Goal: Task Accomplishment & Management: Manage account settings

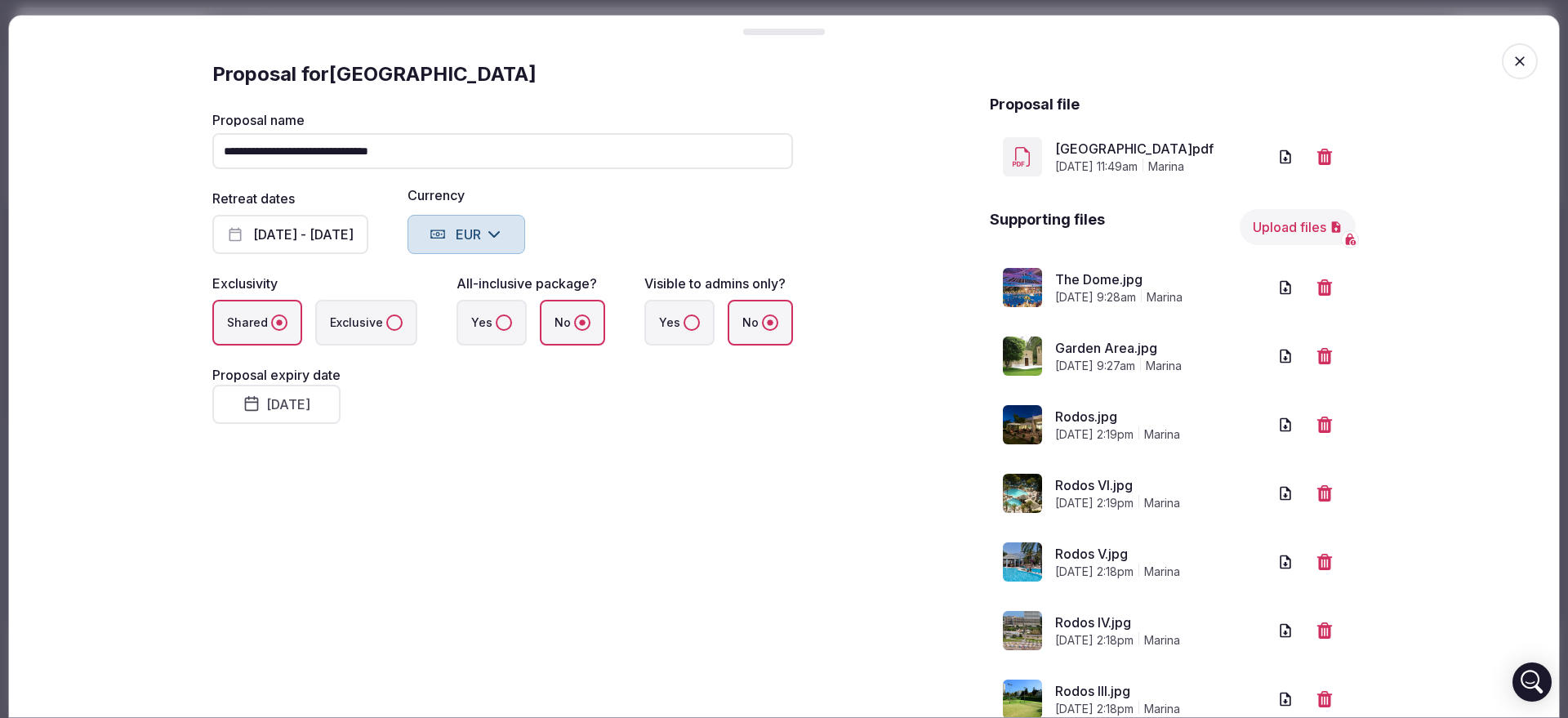
scroll to position [6312, 0]
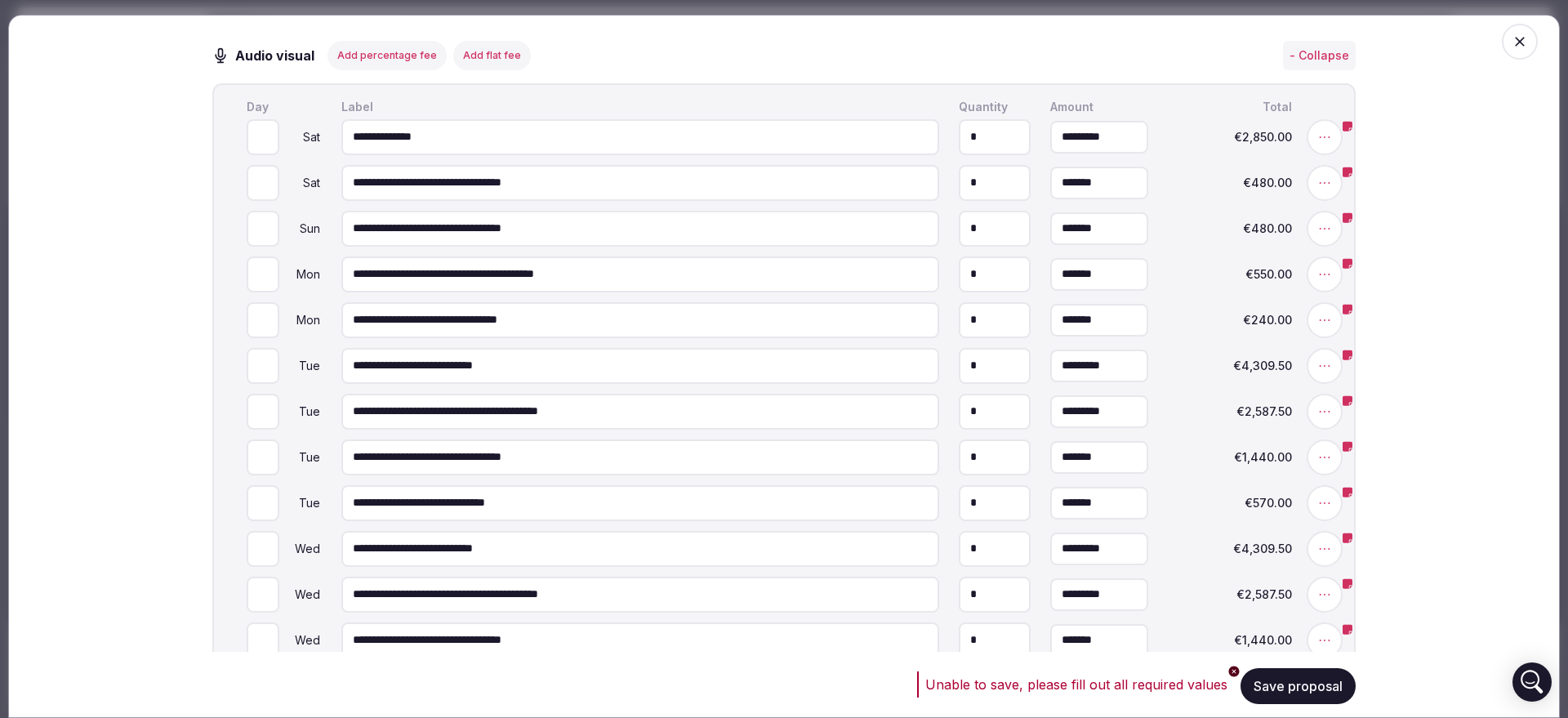
click at [1302, 685] on button "Save proposal" at bounding box center [1299, 686] width 116 height 36
click at [1512, 46] on icon "button" at bounding box center [1520, 42] width 16 height 16
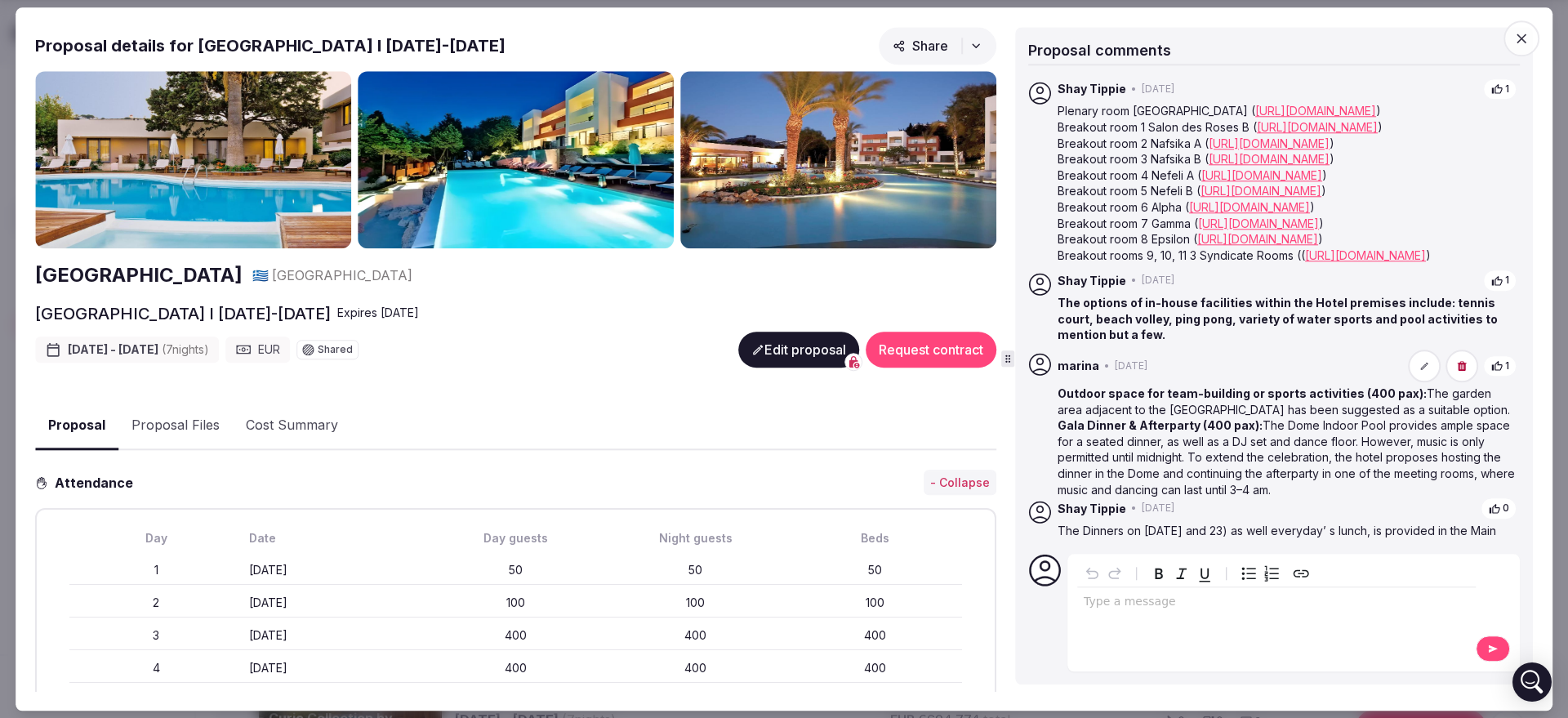
click at [772, 338] on button "Edit proposal" at bounding box center [799, 349] width 121 height 36
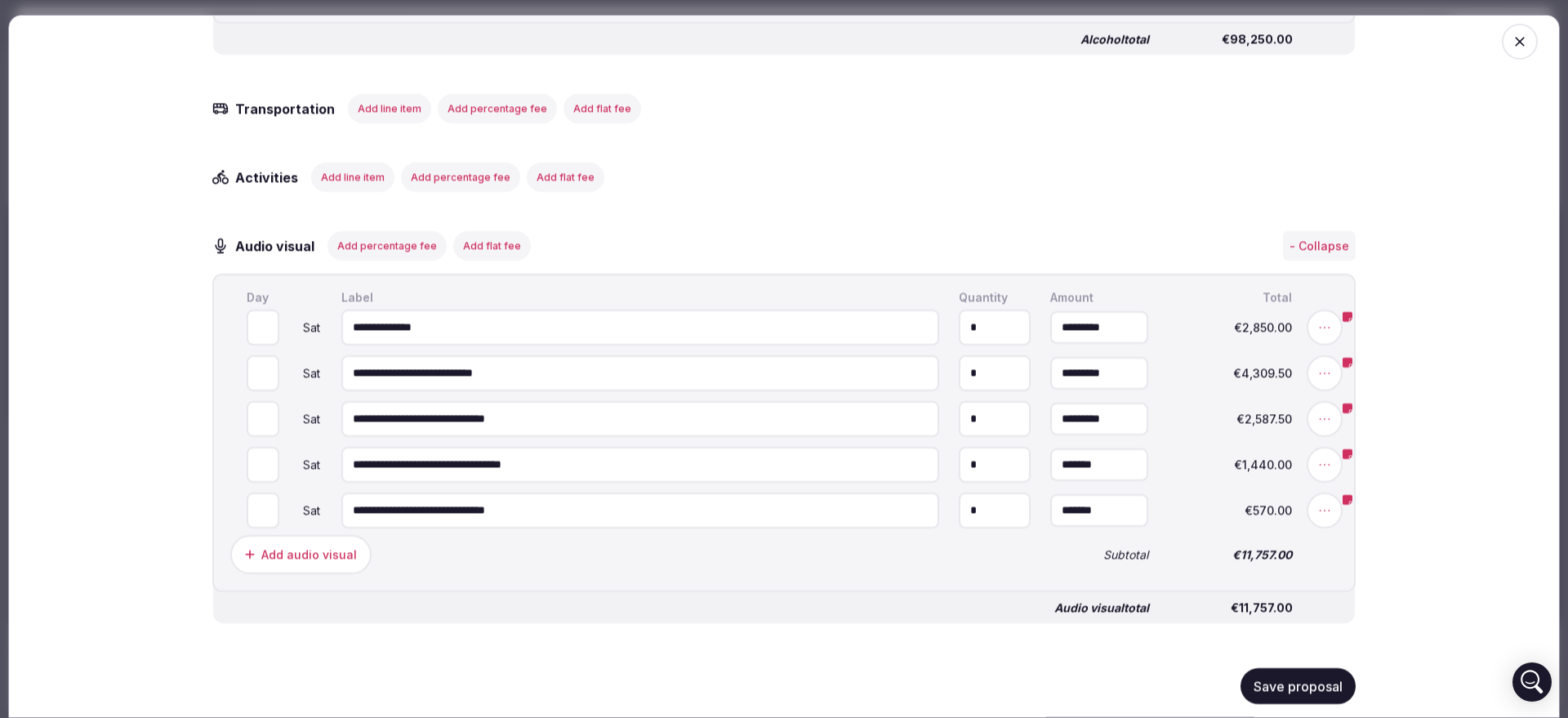
scroll to position [6294, 0]
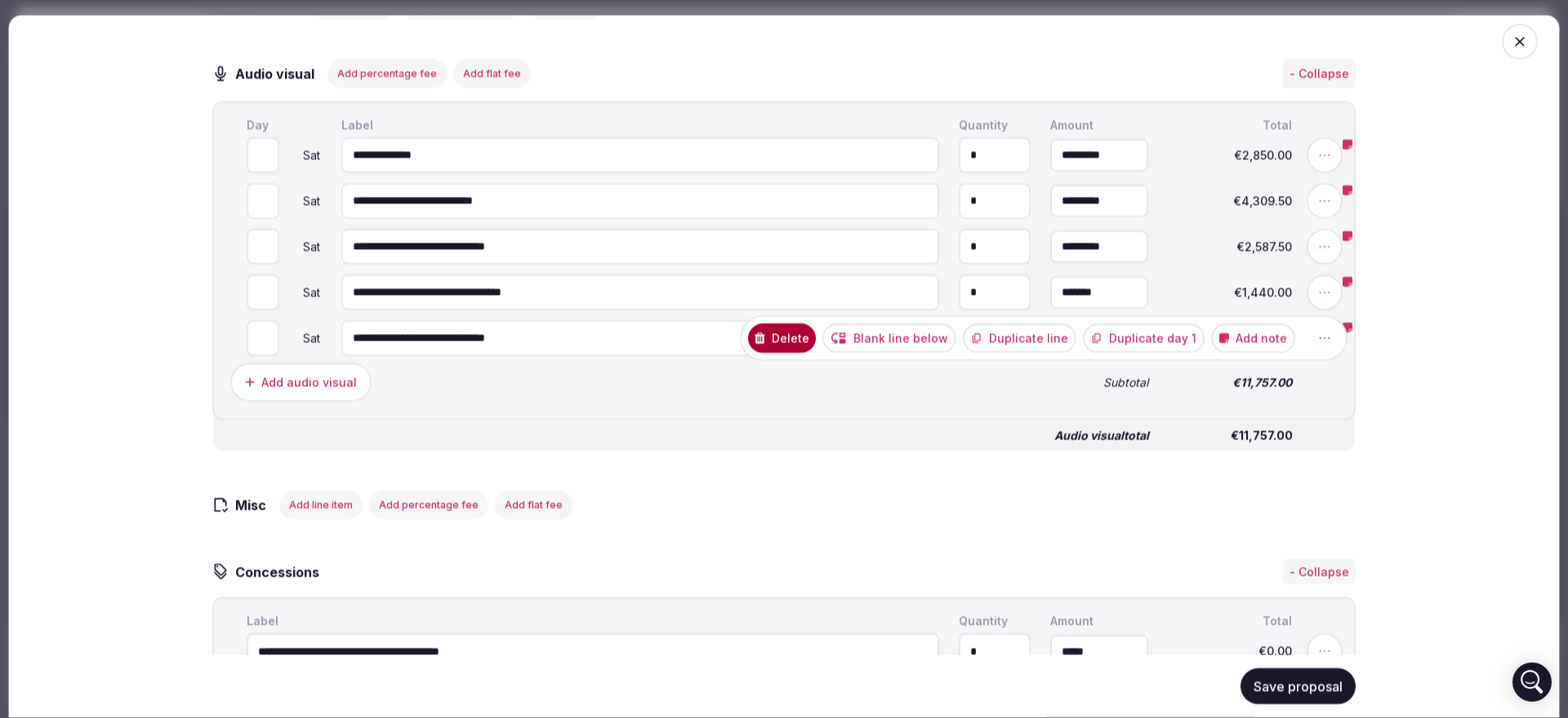
click at [804, 352] on button "Delete" at bounding box center [782, 337] width 68 height 29
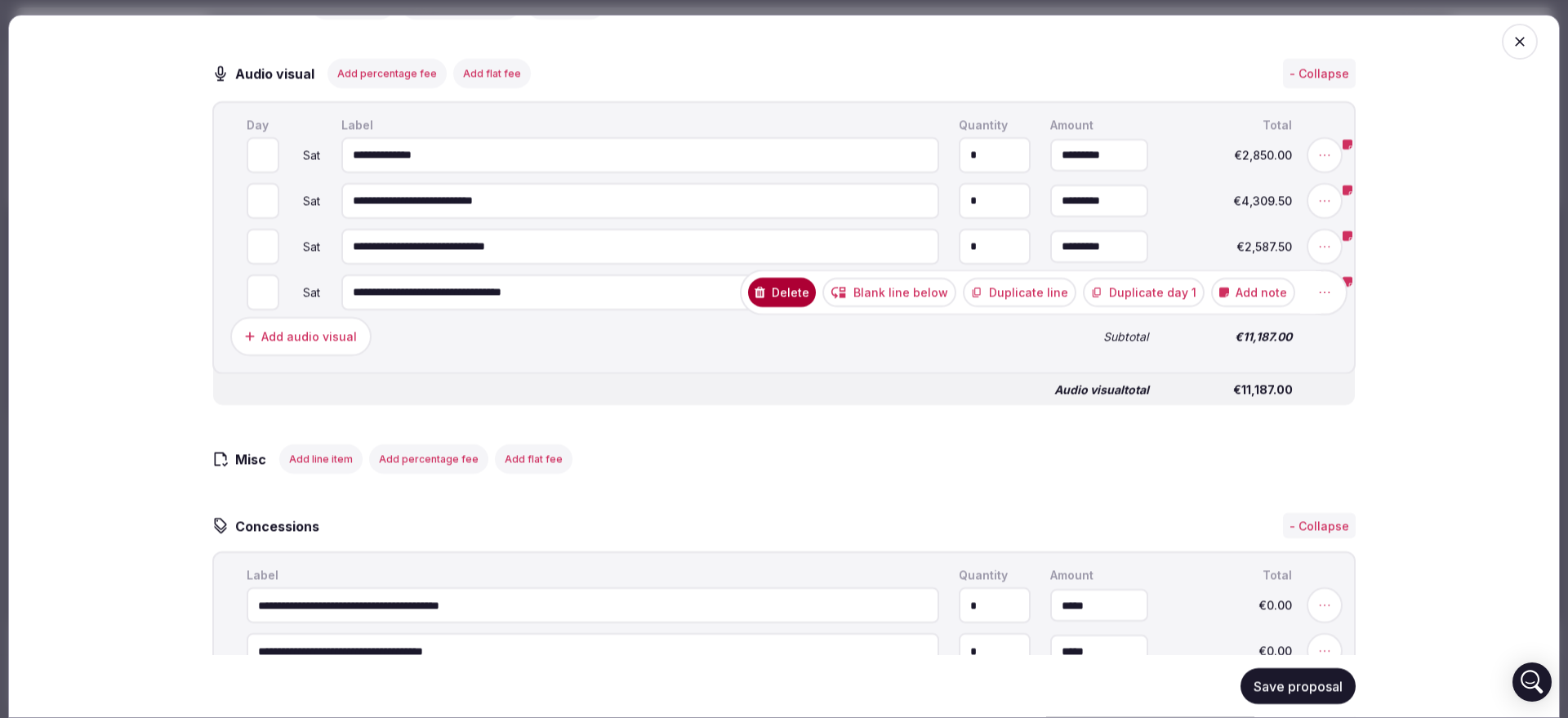
click at [802, 307] on button "Delete" at bounding box center [782, 291] width 68 height 29
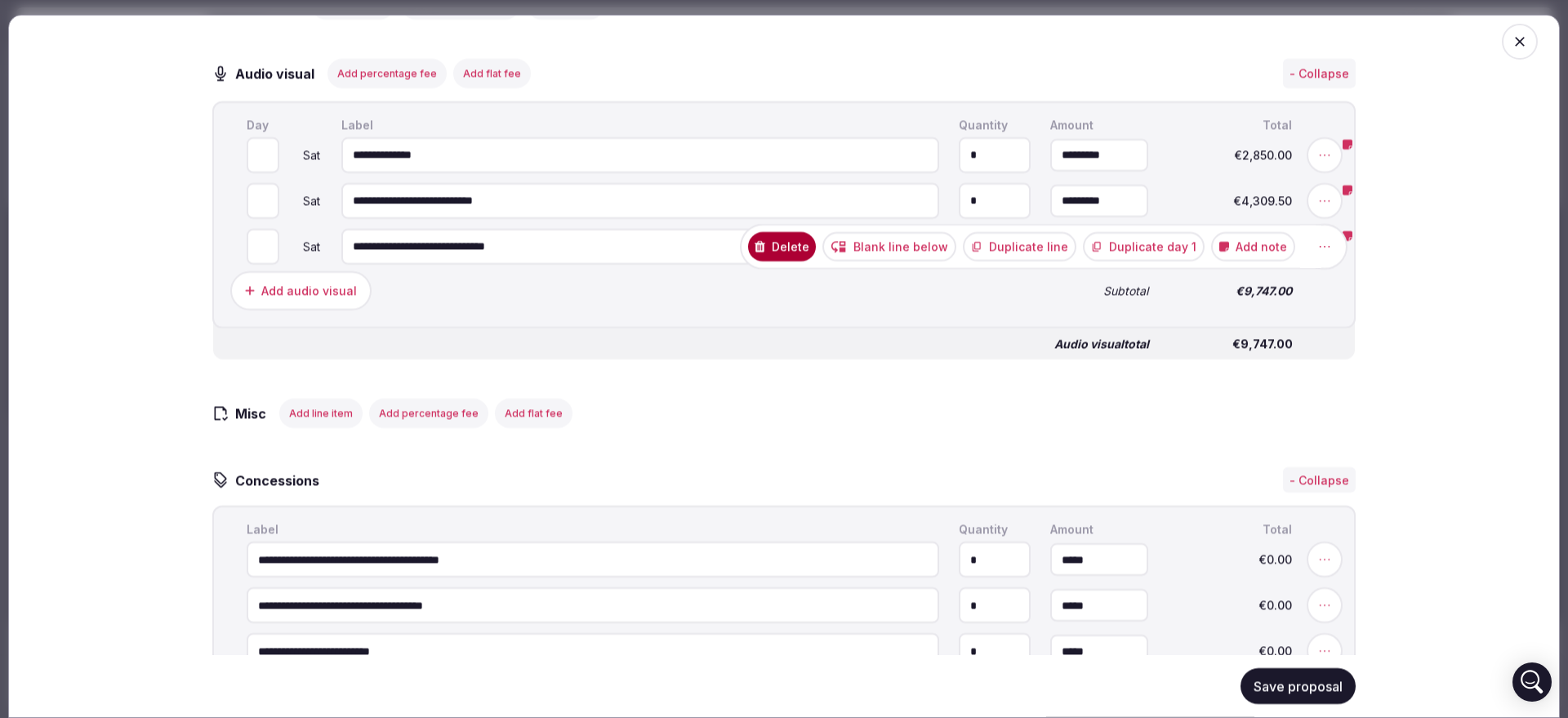
click at [806, 260] on button "Delete" at bounding box center [782, 245] width 68 height 29
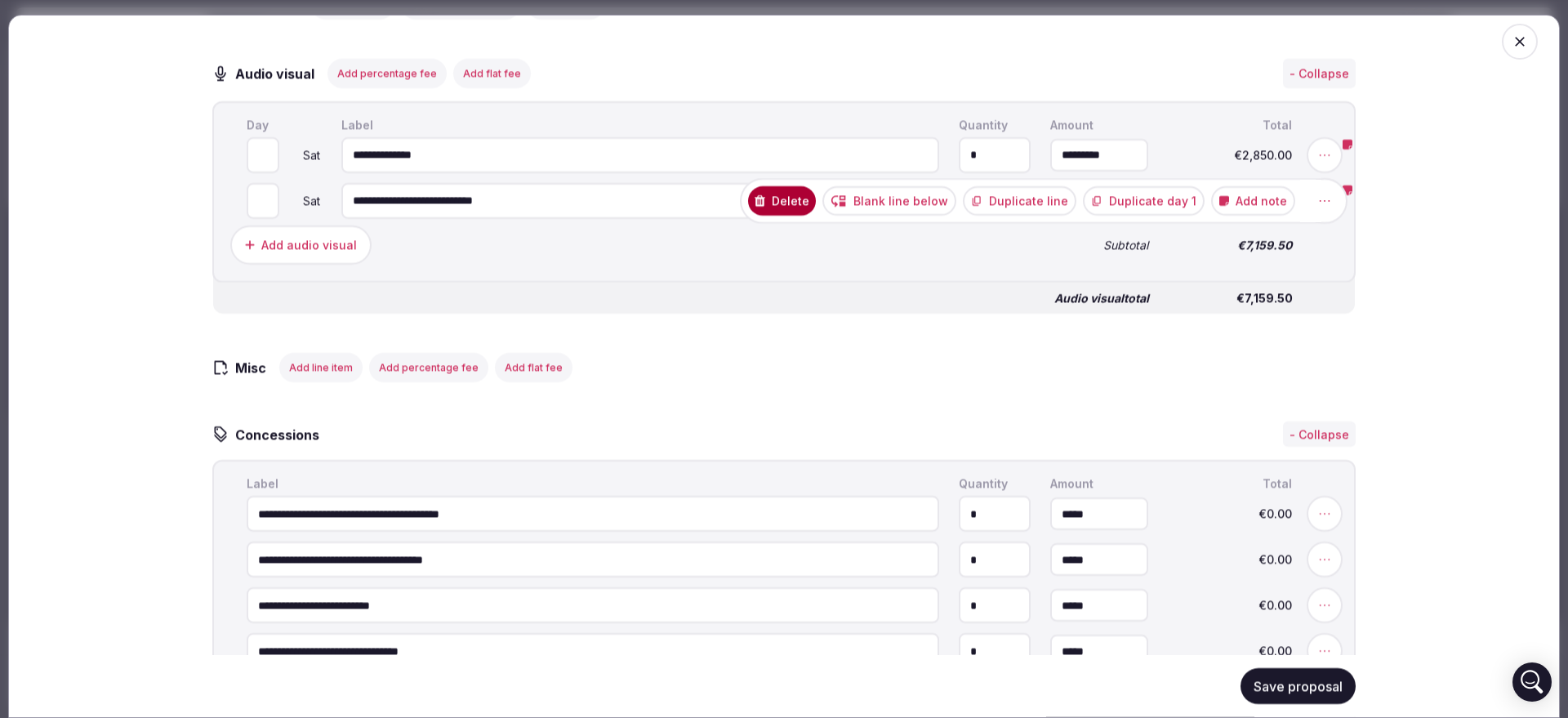
click at [797, 215] on button "Delete" at bounding box center [782, 200] width 68 height 29
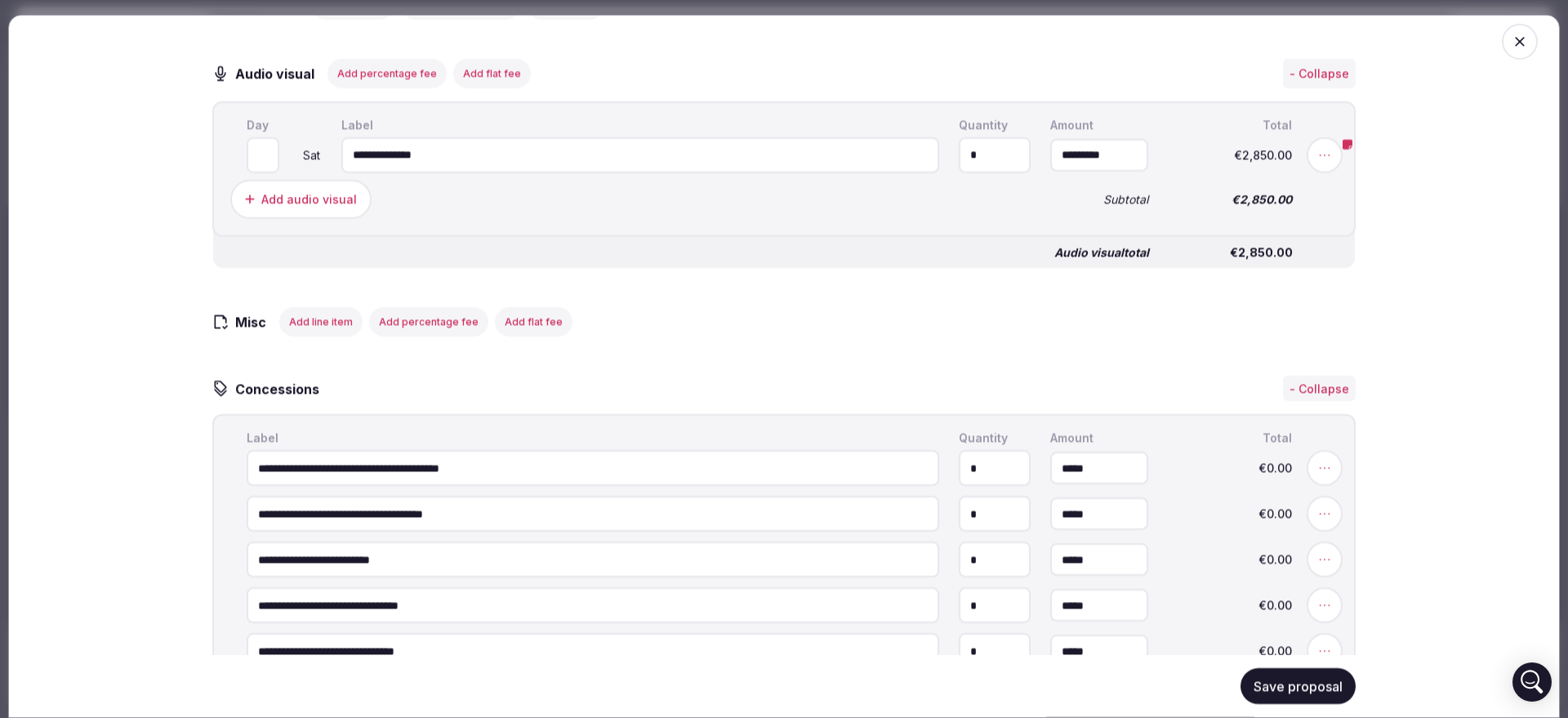
click at [1074, 171] on input "*********" at bounding box center [1100, 154] width 98 height 33
click at [1074, 171] on input "****" at bounding box center [1100, 154] width 98 height 33
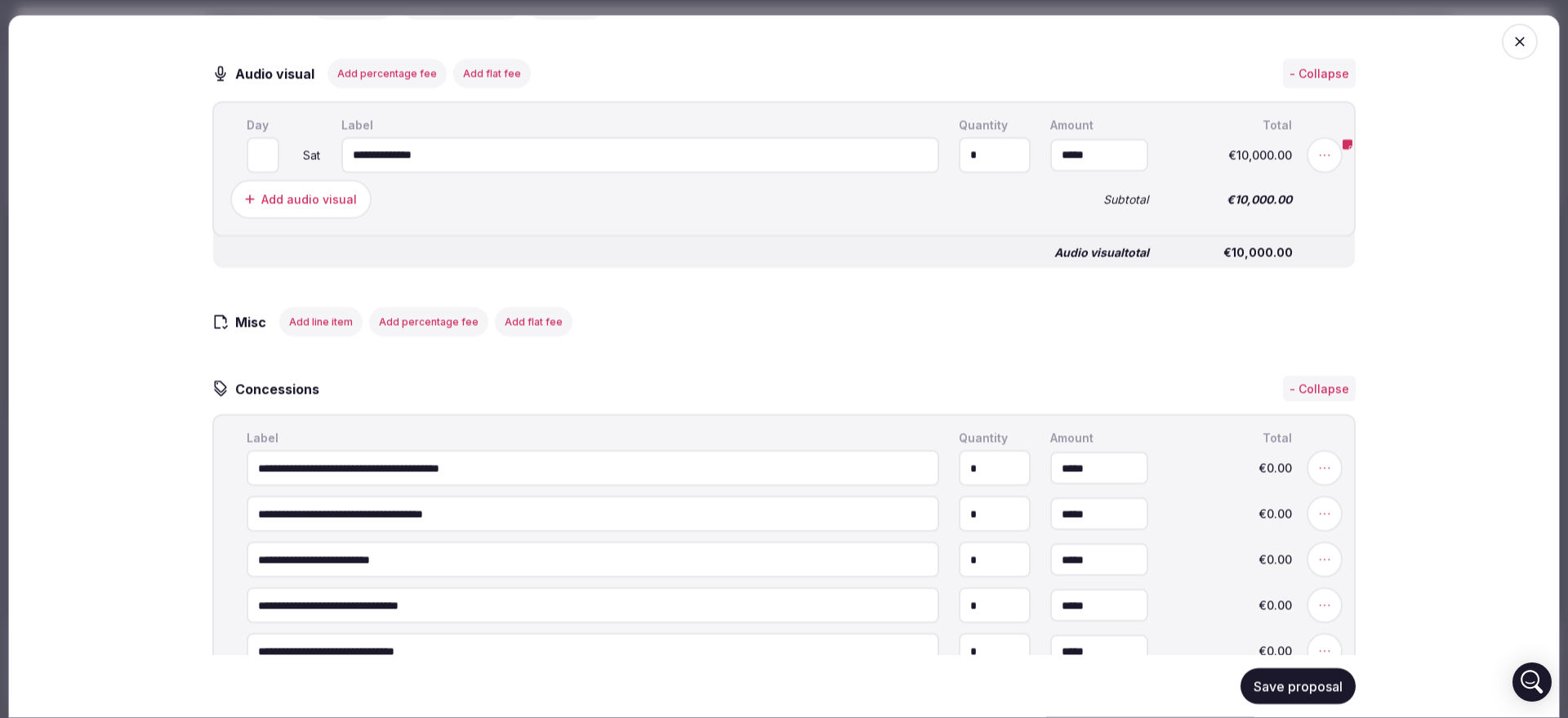
type input "**********"
click at [812, 204] on div "Add audio visual" at bounding box center [630, 198] width 807 height 45
click at [787, 172] on input "**********" at bounding box center [640, 154] width 598 height 36
type input "*"
type input "**********"
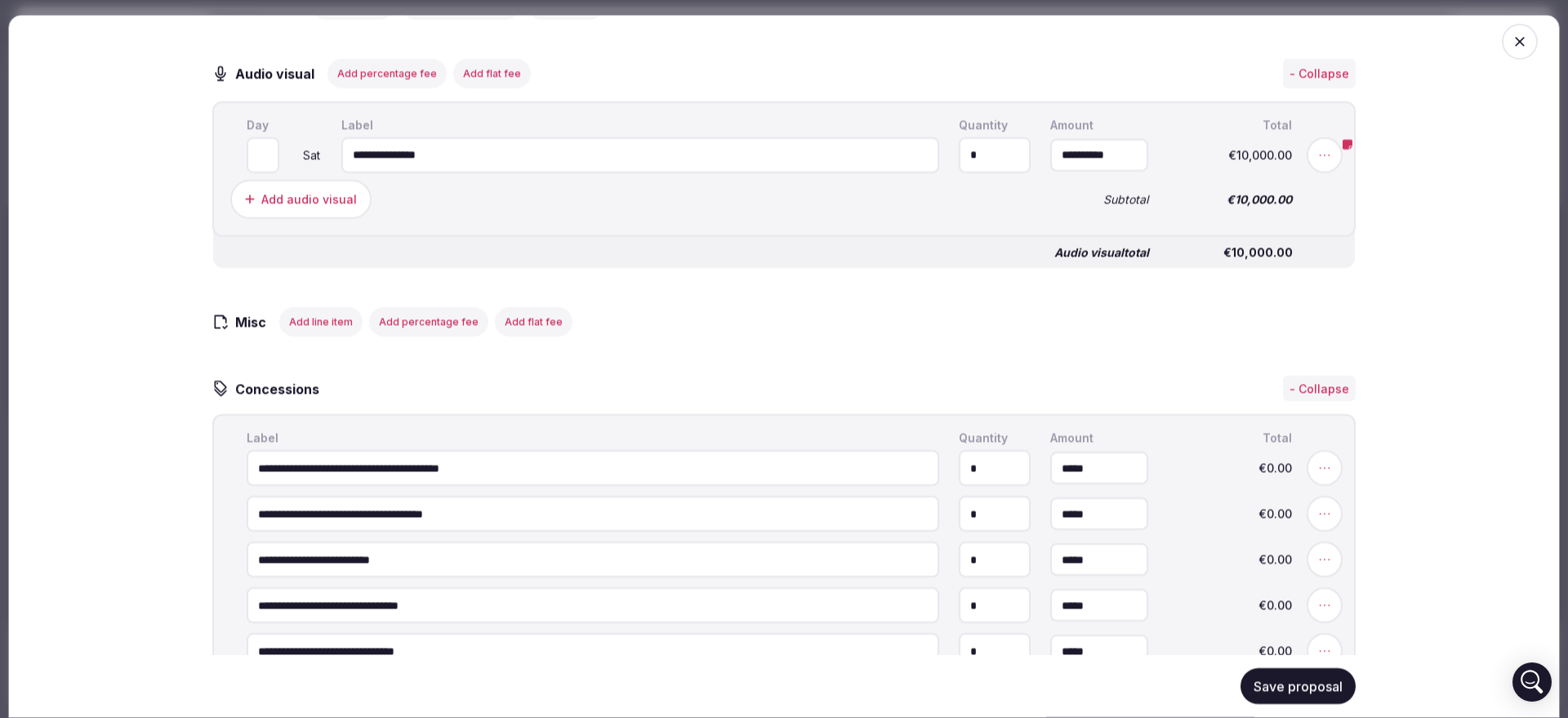
click at [1252, 681] on button "Save proposal" at bounding box center [1299, 686] width 116 height 36
click at [1283, 682] on button "Save proposal" at bounding box center [1299, 686] width 116 height 36
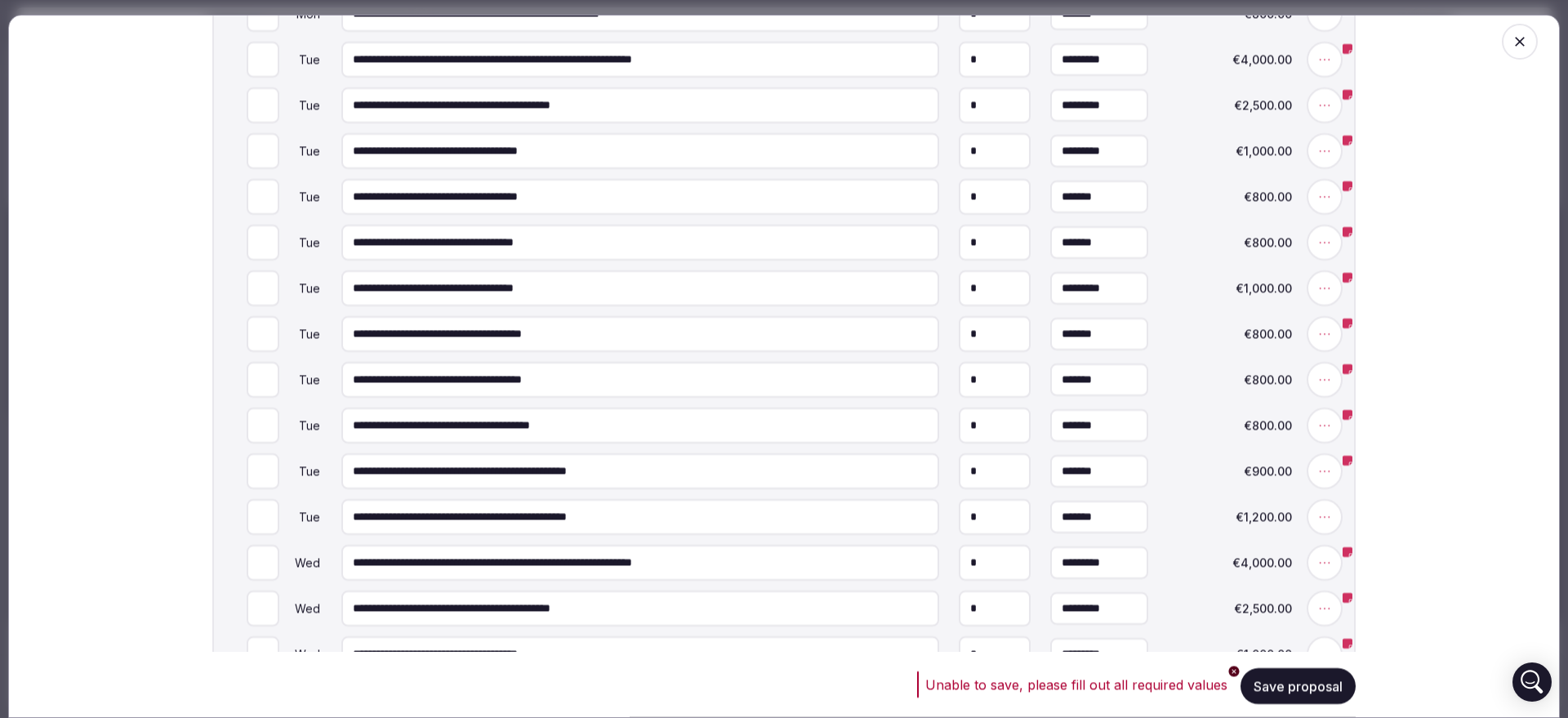
scroll to position [2841, 0]
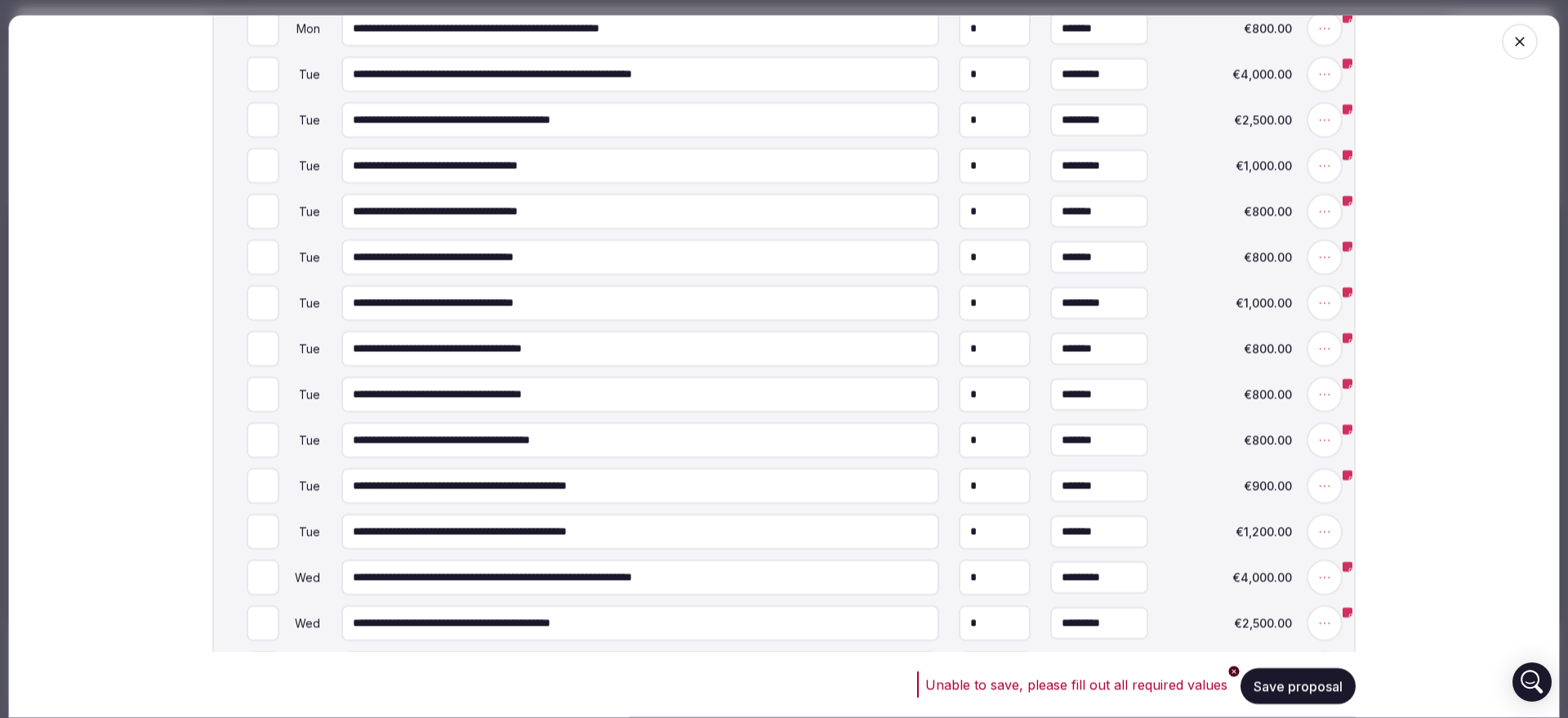
click at [1326, 697] on div "Unable to save, please fill out all required values Save proposal" at bounding box center [784, 684] width 1143 height 66
click at [1326, 697] on button "Save proposal" at bounding box center [1299, 686] width 116 height 36
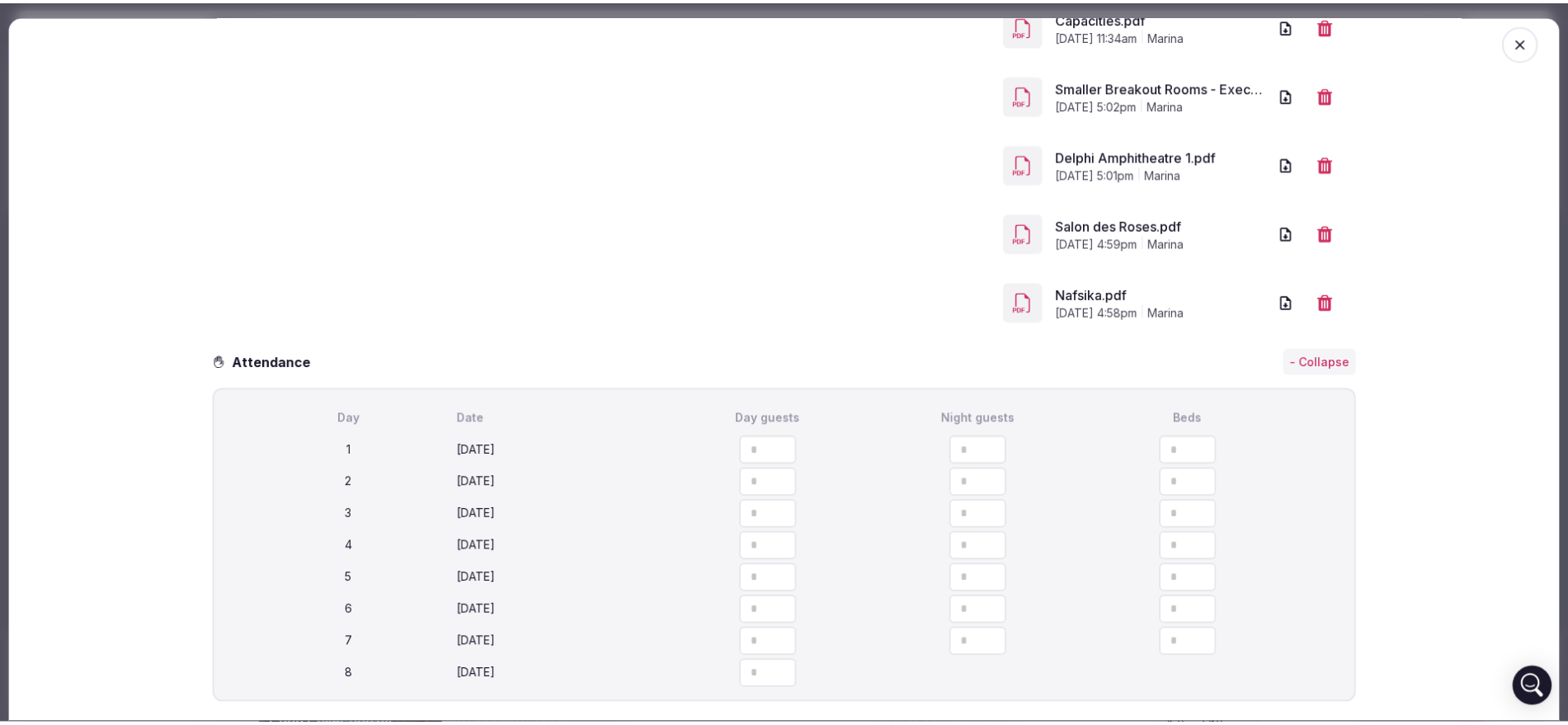
scroll to position [1690, 0]
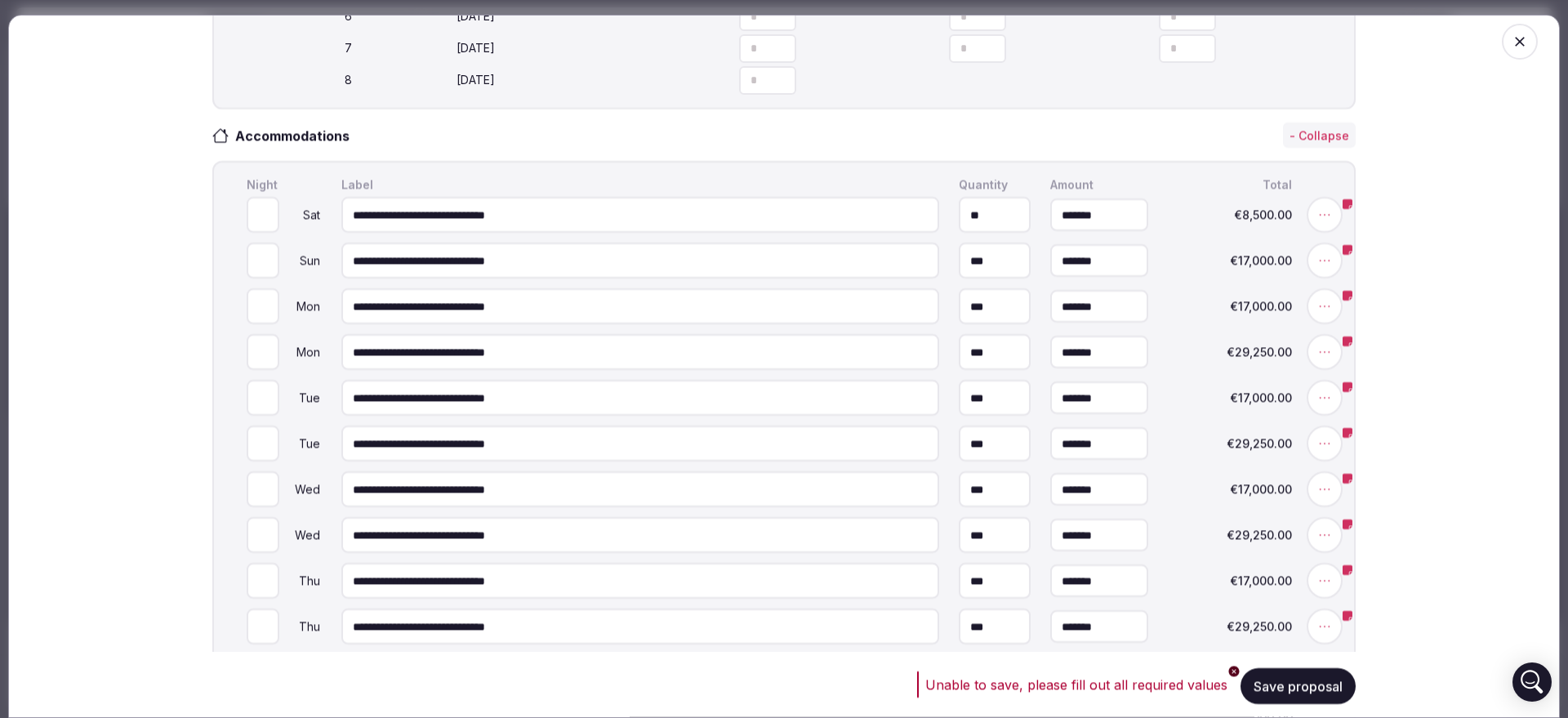
click at [1331, 686] on button "Save proposal" at bounding box center [1299, 686] width 116 height 36
click at [1512, 47] on icon "button" at bounding box center [1520, 42] width 16 height 16
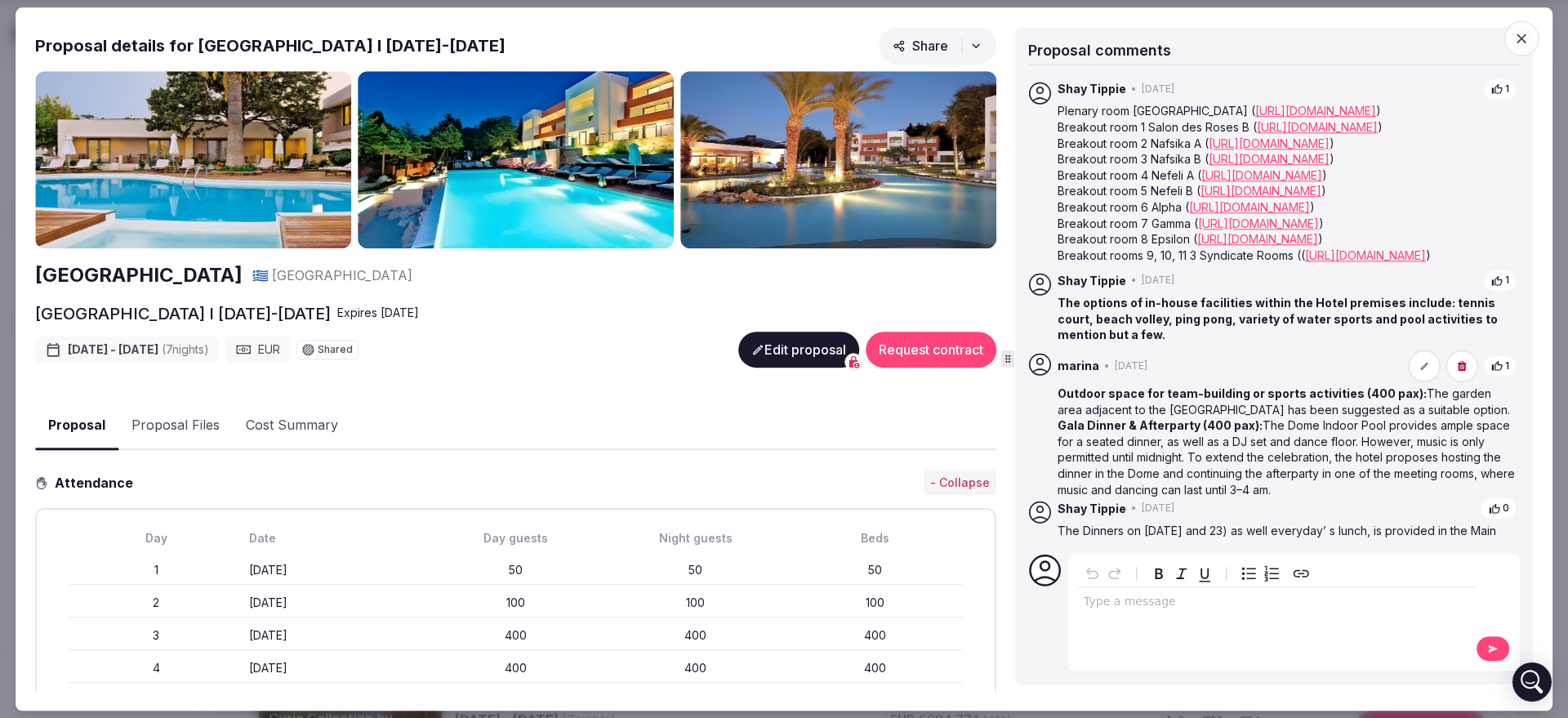
click at [1535, 31] on span "button" at bounding box center [1522, 38] width 36 height 36
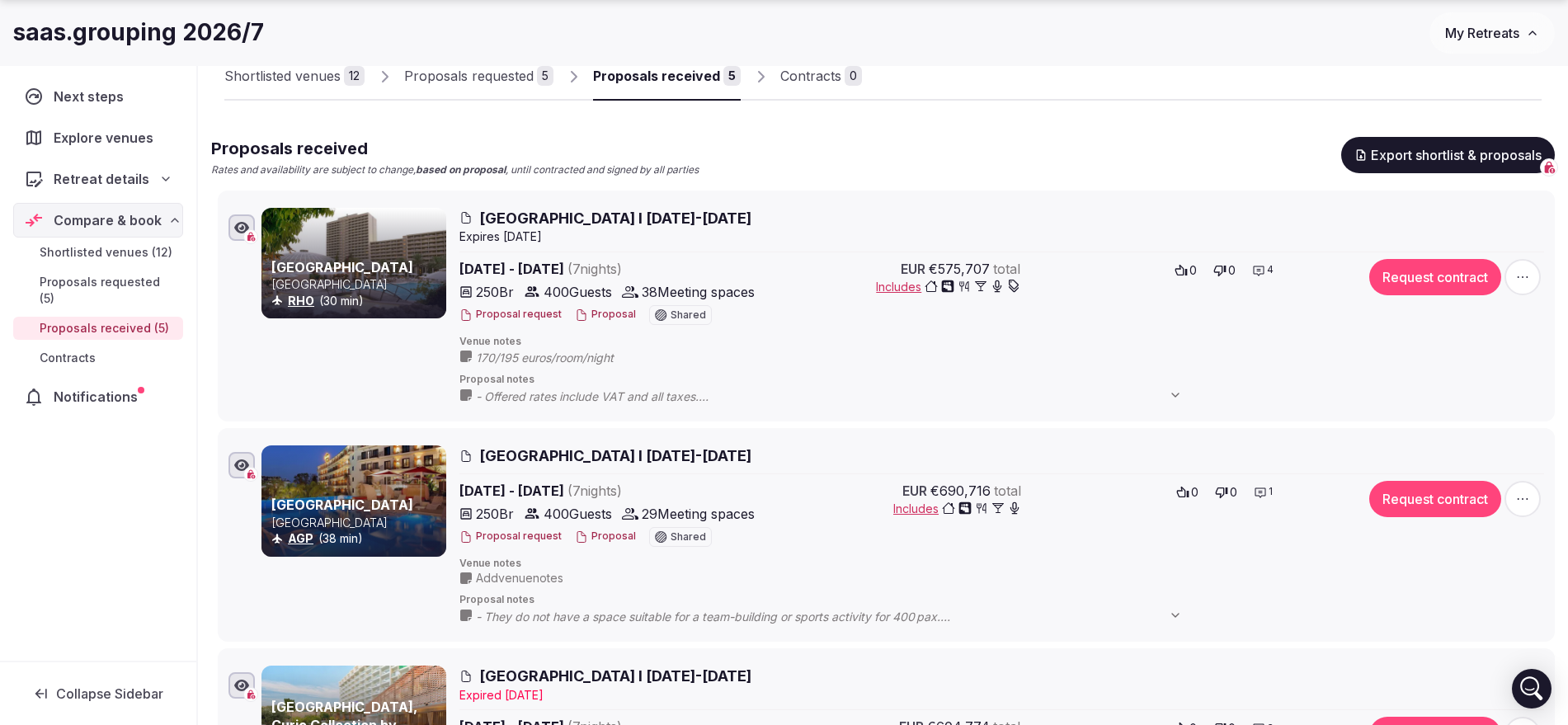
click at [236, 224] on icon "button" at bounding box center [241, 227] width 15 height 12
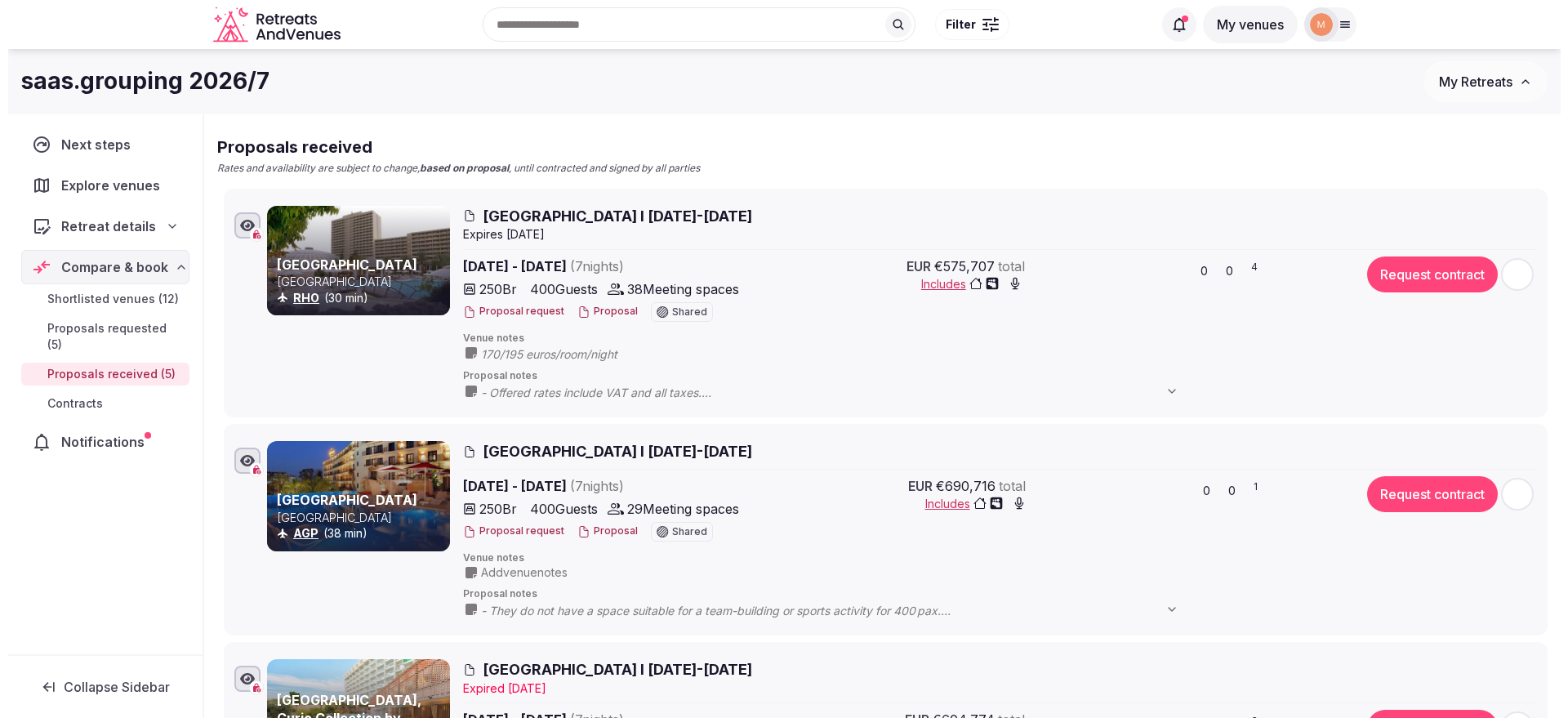
scroll to position [123, 0]
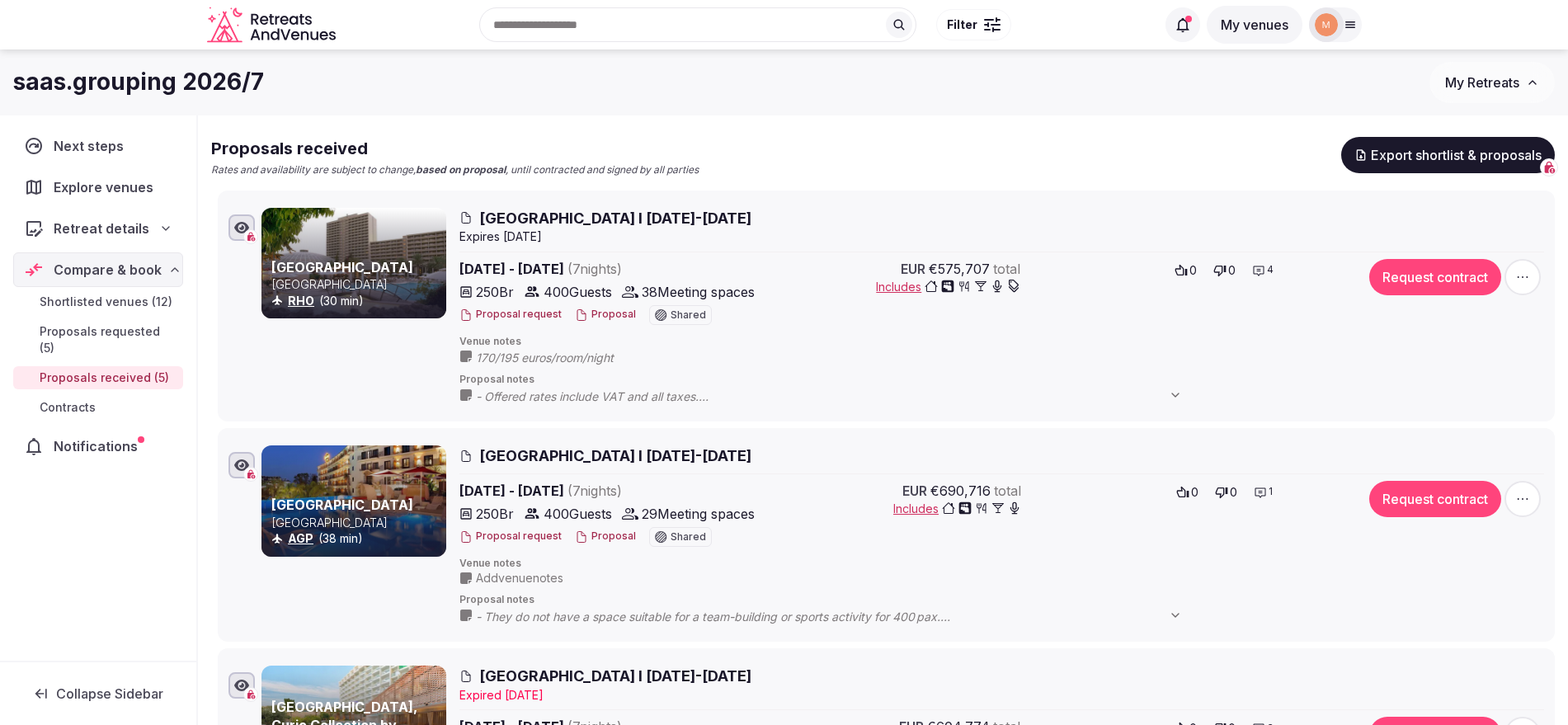
click at [604, 316] on button "Proposal" at bounding box center [605, 315] width 61 height 14
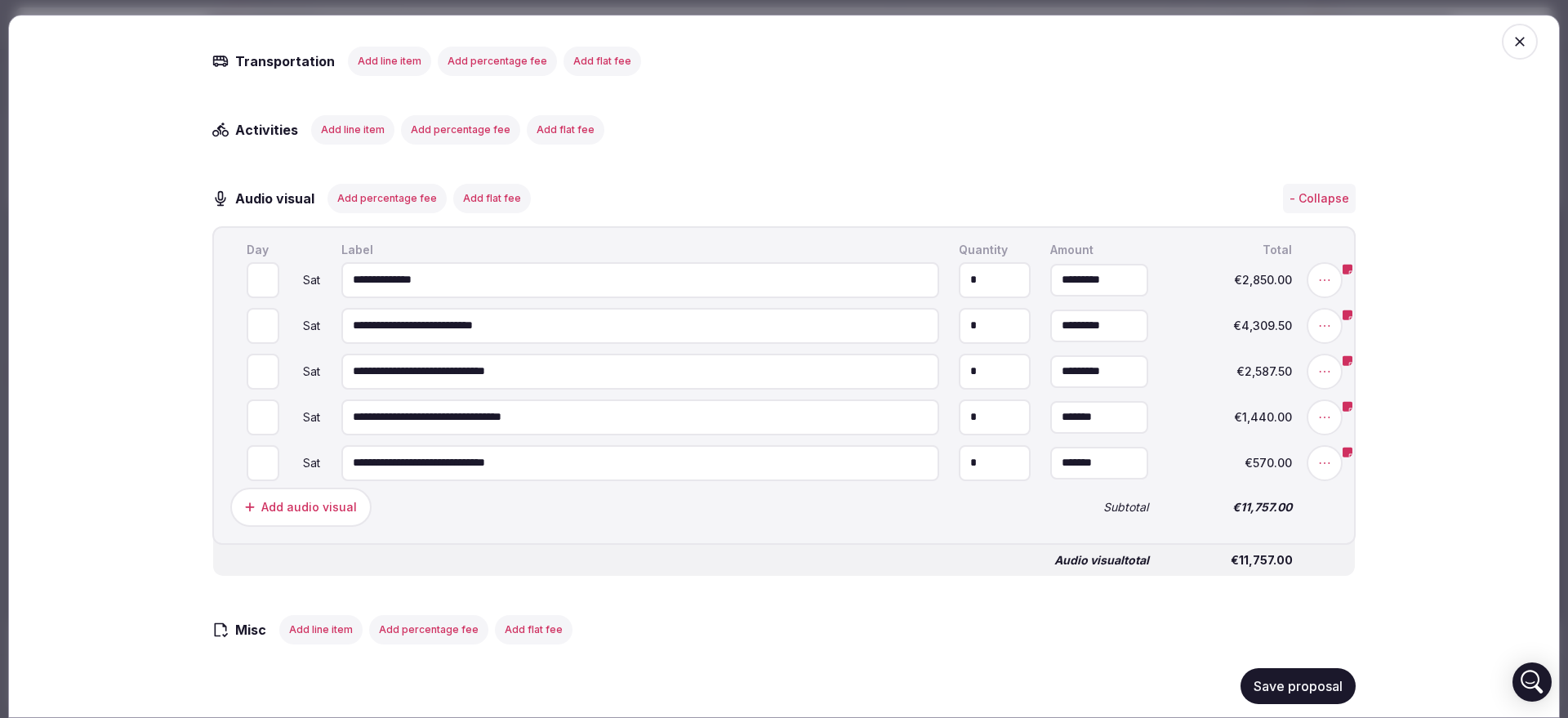
scroll to position [6162, 0]
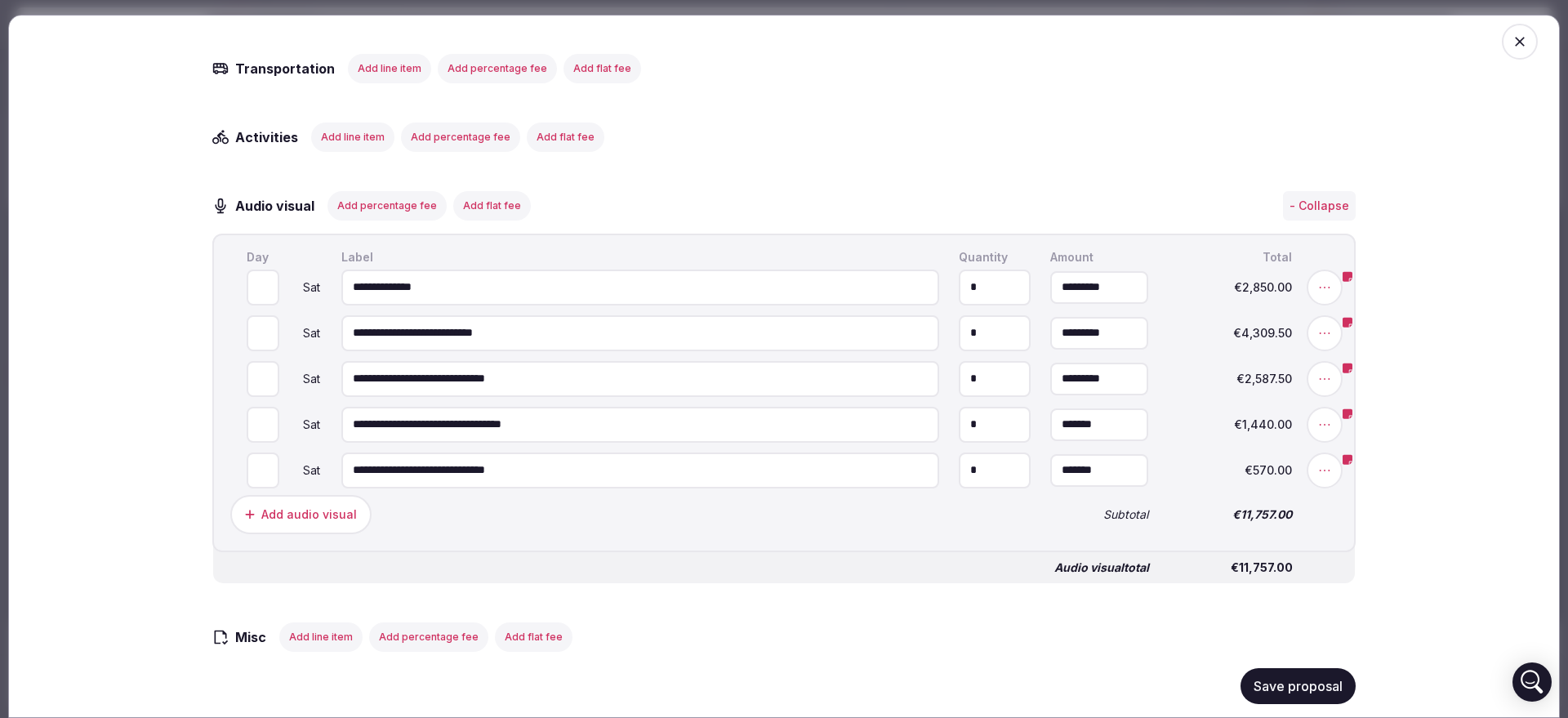
click at [559, 305] on input "**********" at bounding box center [640, 286] width 598 height 36
type input "**********"
click at [1114, 303] on input "*********" at bounding box center [1100, 286] width 98 height 33
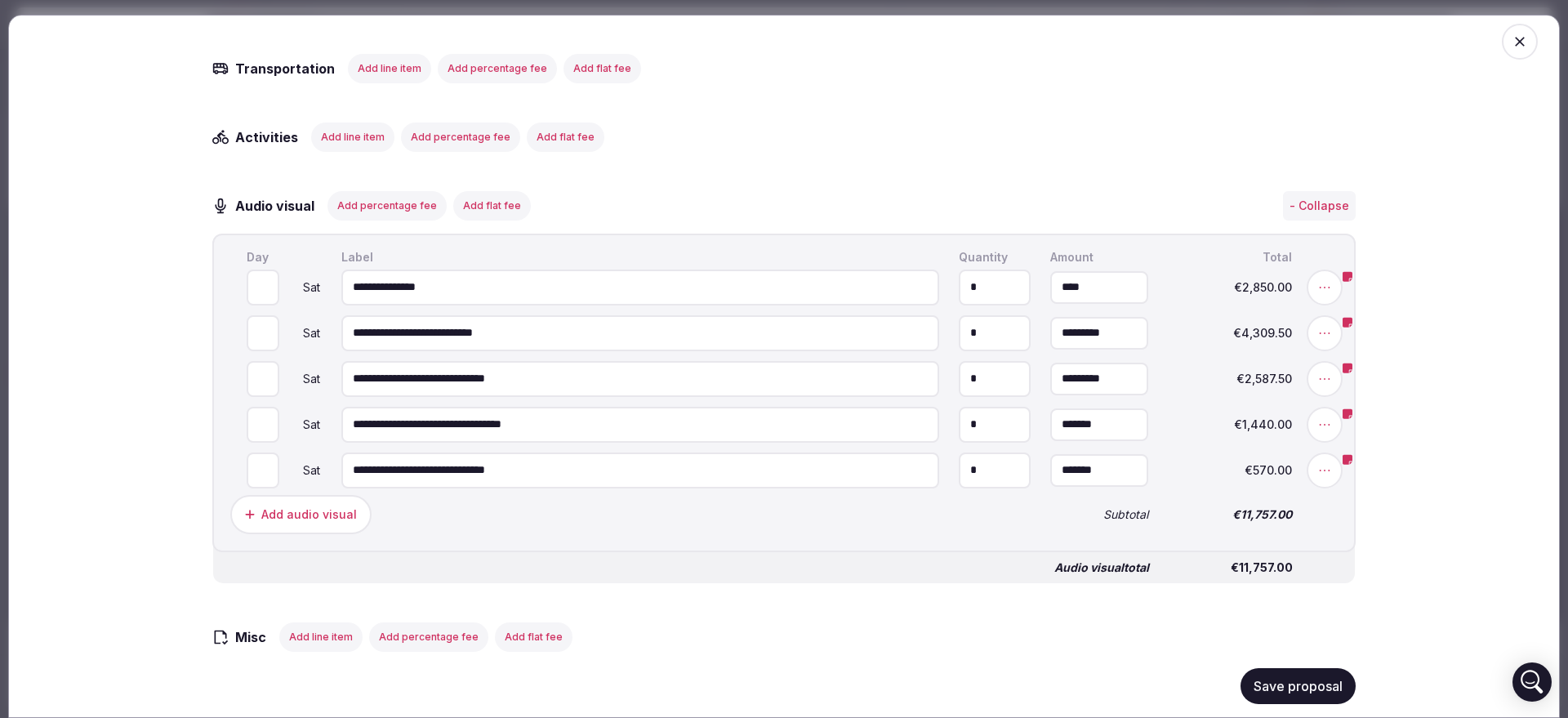
click at [1114, 303] on input "****" at bounding box center [1100, 286] width 98 height 33
click at [1331, 301] on span at bounding box center [1324, 286] width 36 height 36
type input "**********"
click at [1319, 295] on icon at bounding box center [1324, 286] width 16 height 16
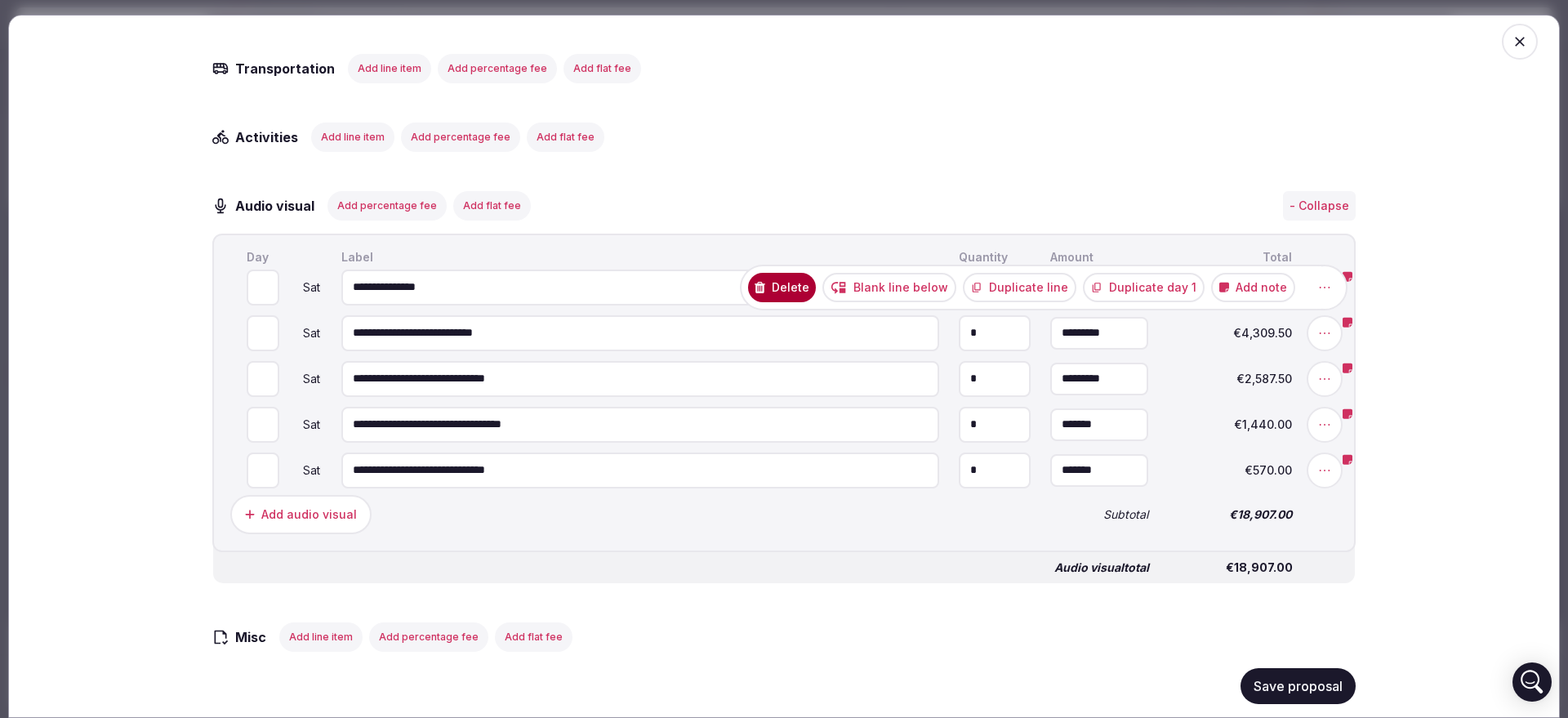
click at [1270, 301] on button "Add note" at bounding box center [1253, 286] width 84 height 29
click at [1227, 225] on textarea "**********" at bounding box center [1211, 201] width 207 height 52
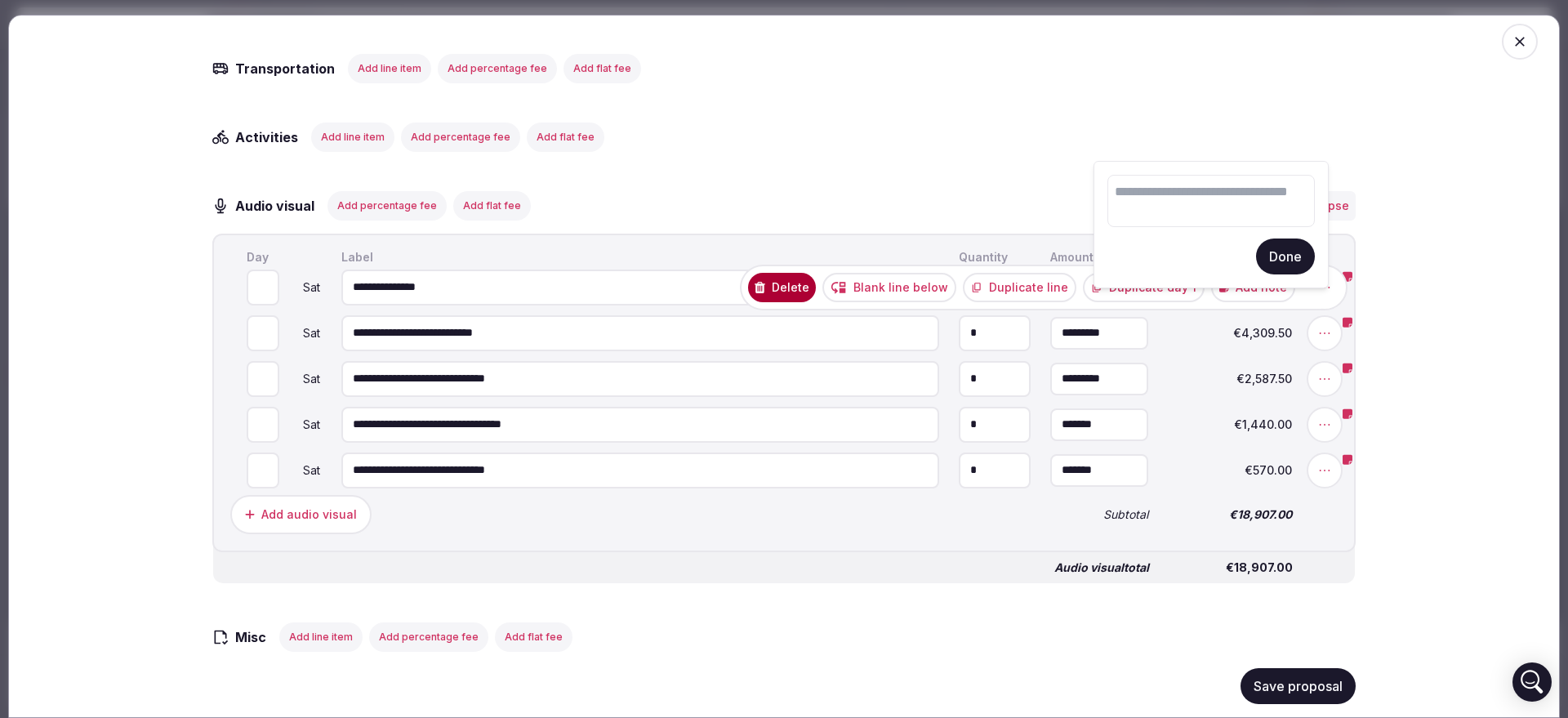
click at [1294, 259] on button "Done" at bounding box center [1285, 256] width 59 height 36
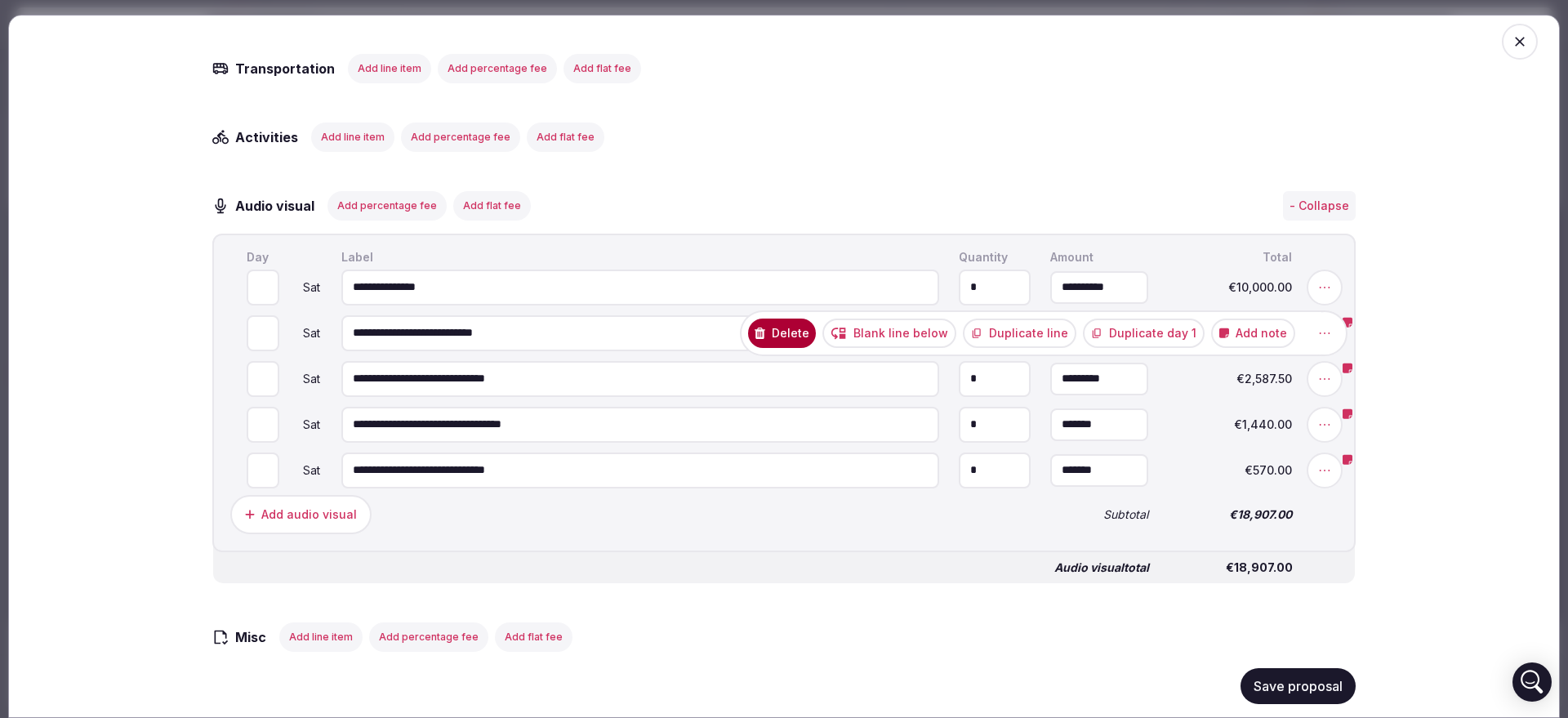
click at [805, 347] on button "Delete" at bounding box center [782, 331] width 68 height 29
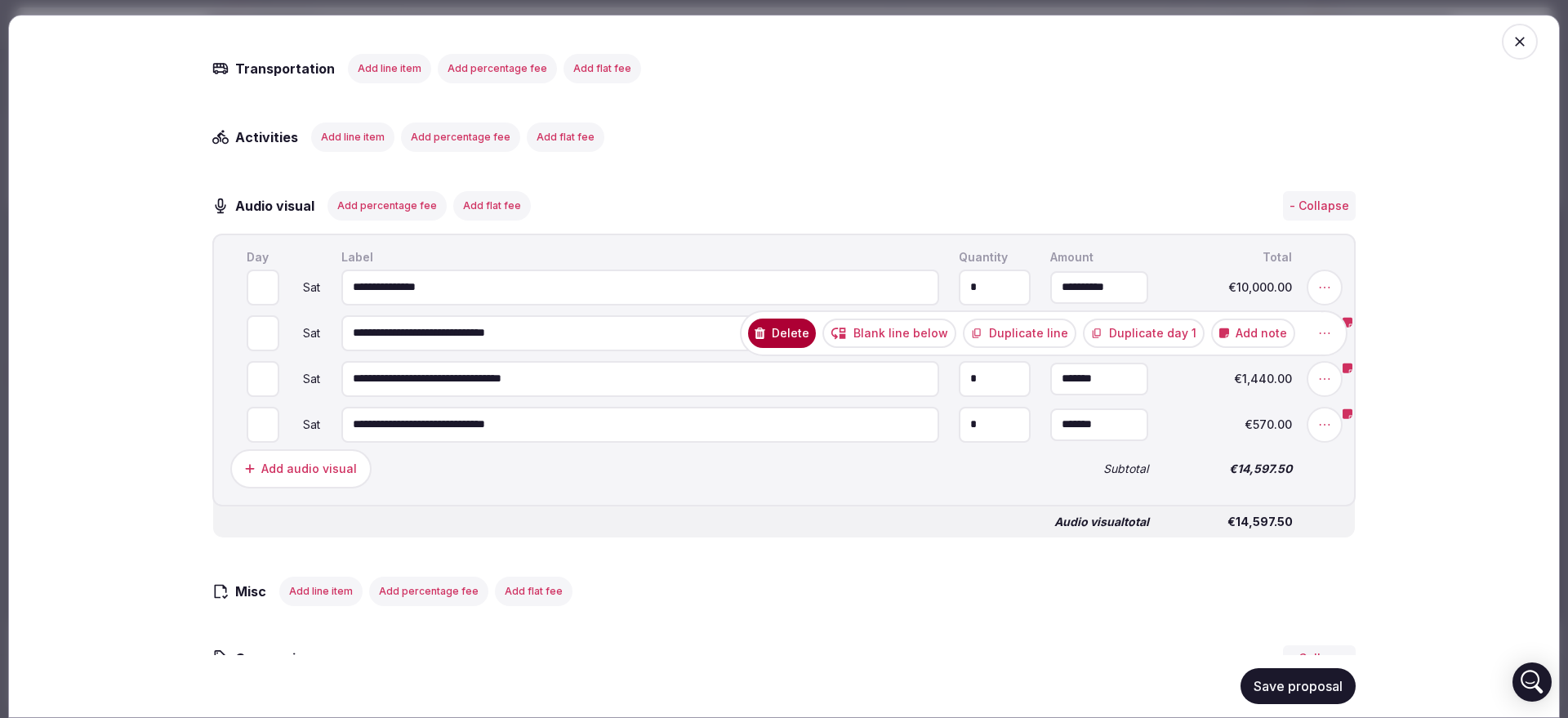
click at [800, 347] on button "Delete" at bounding box center [782, 331] width 68 height 29
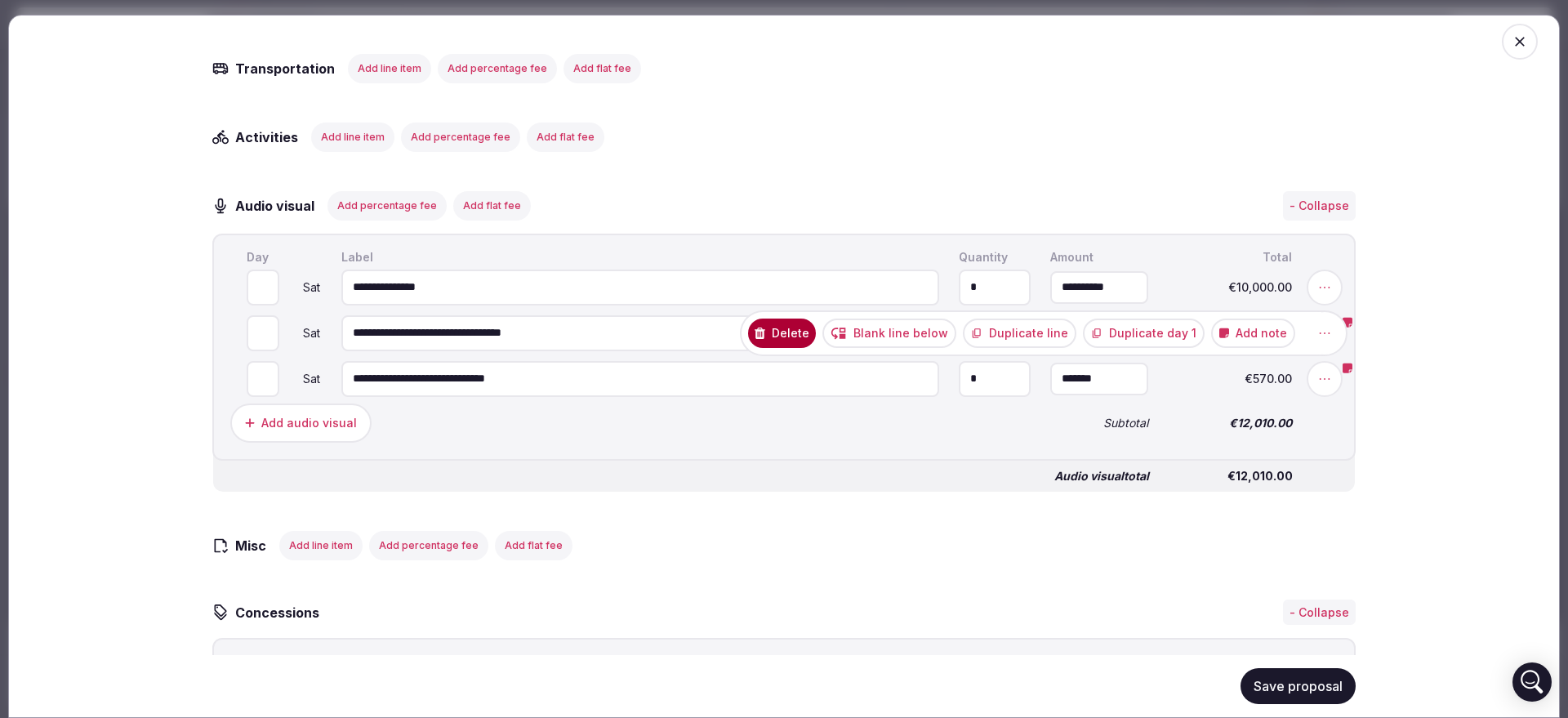
click at [811, 347] on button "Delete" at bounding box center [782, 331] width 68 height 29
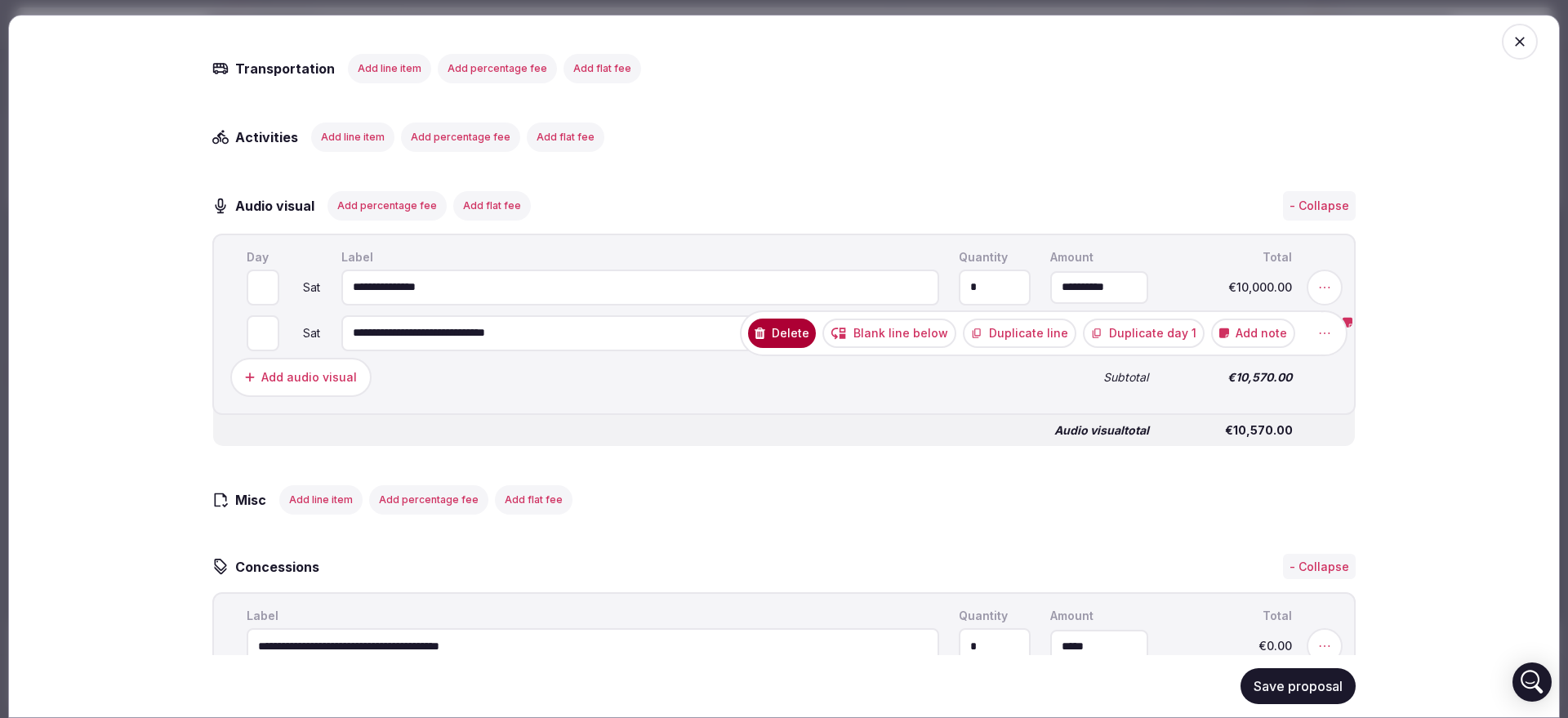
click at [785, 347] on button "Delete" at bounding box center [782, 331] width 68 height 29
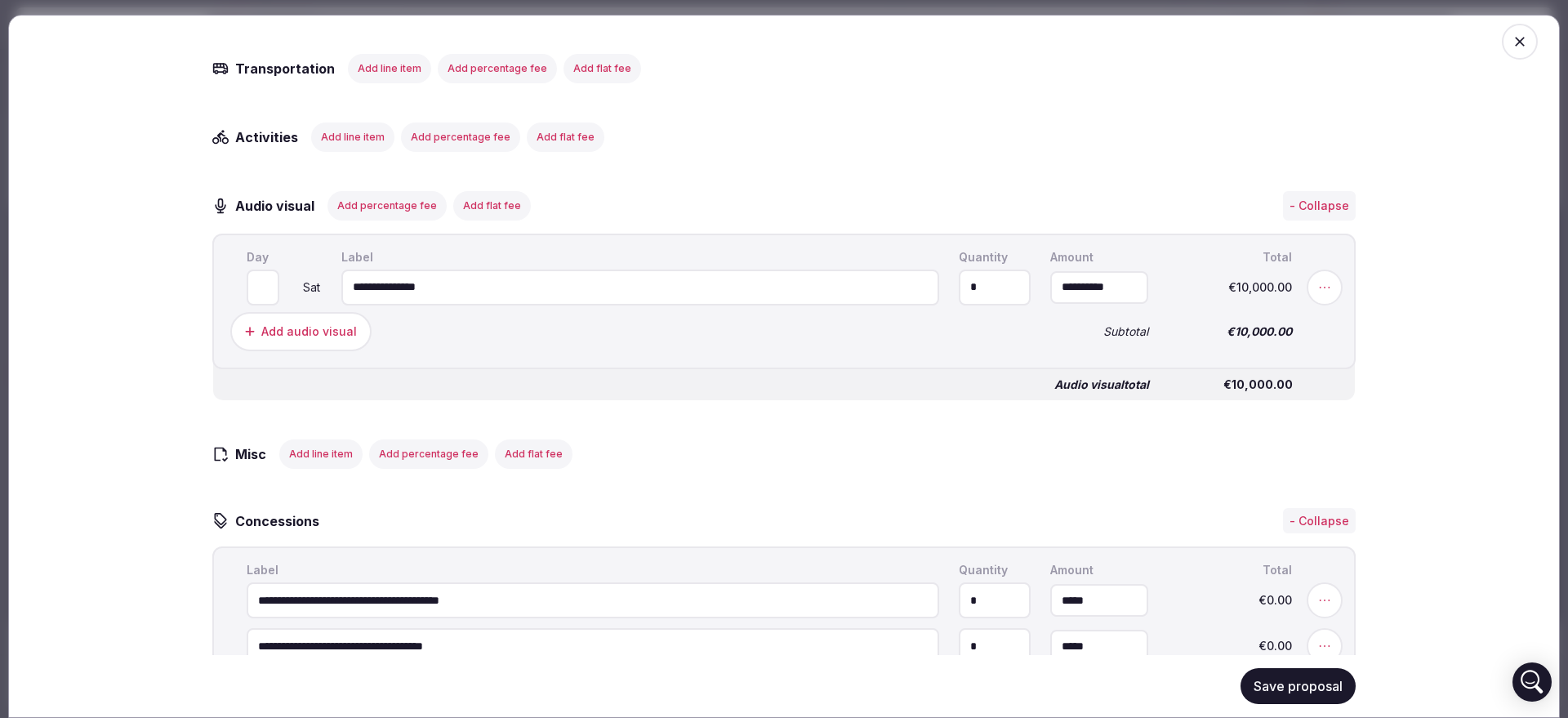
click at [1287, 687] on button "Save proposal" at bounding box center [1299, 686] width 116 height 36
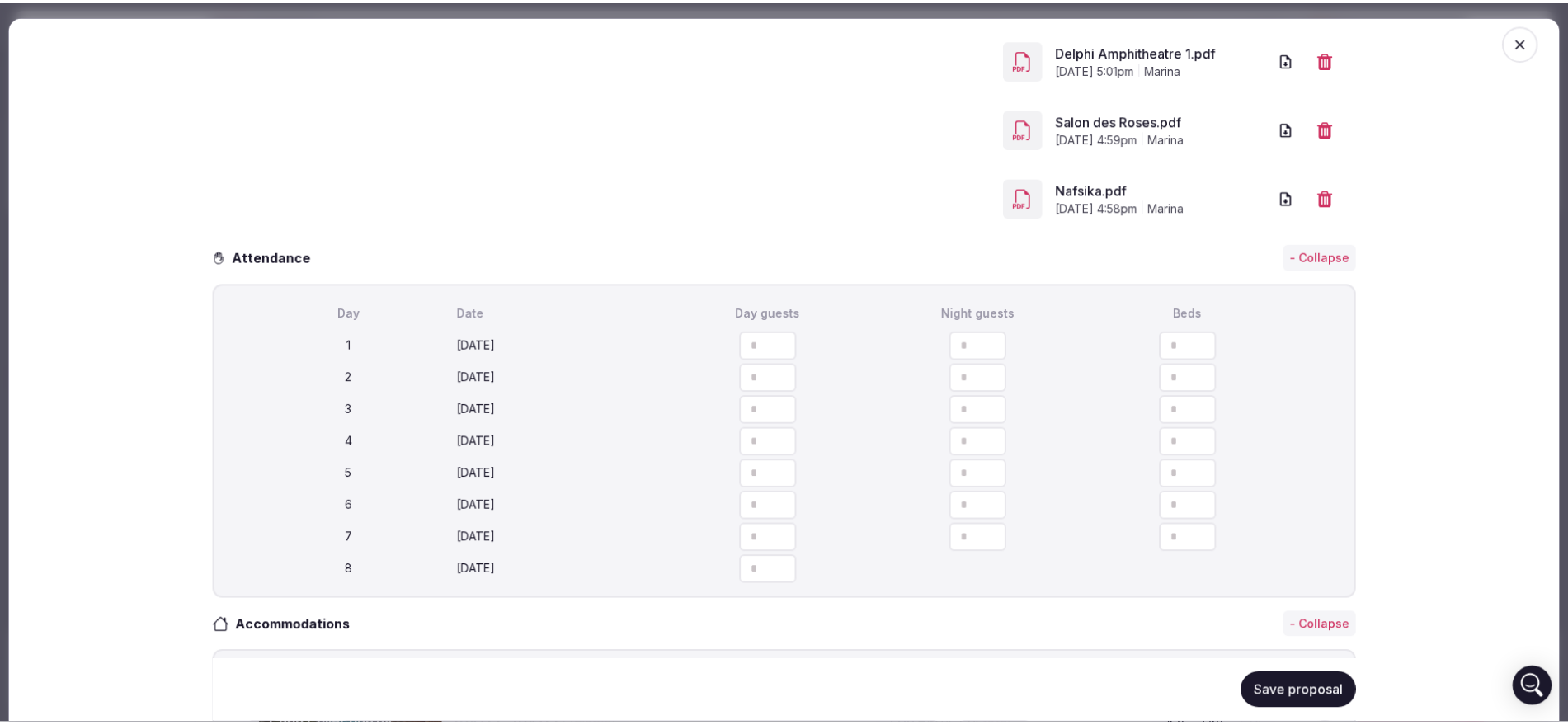
scroll to position [0, 0]
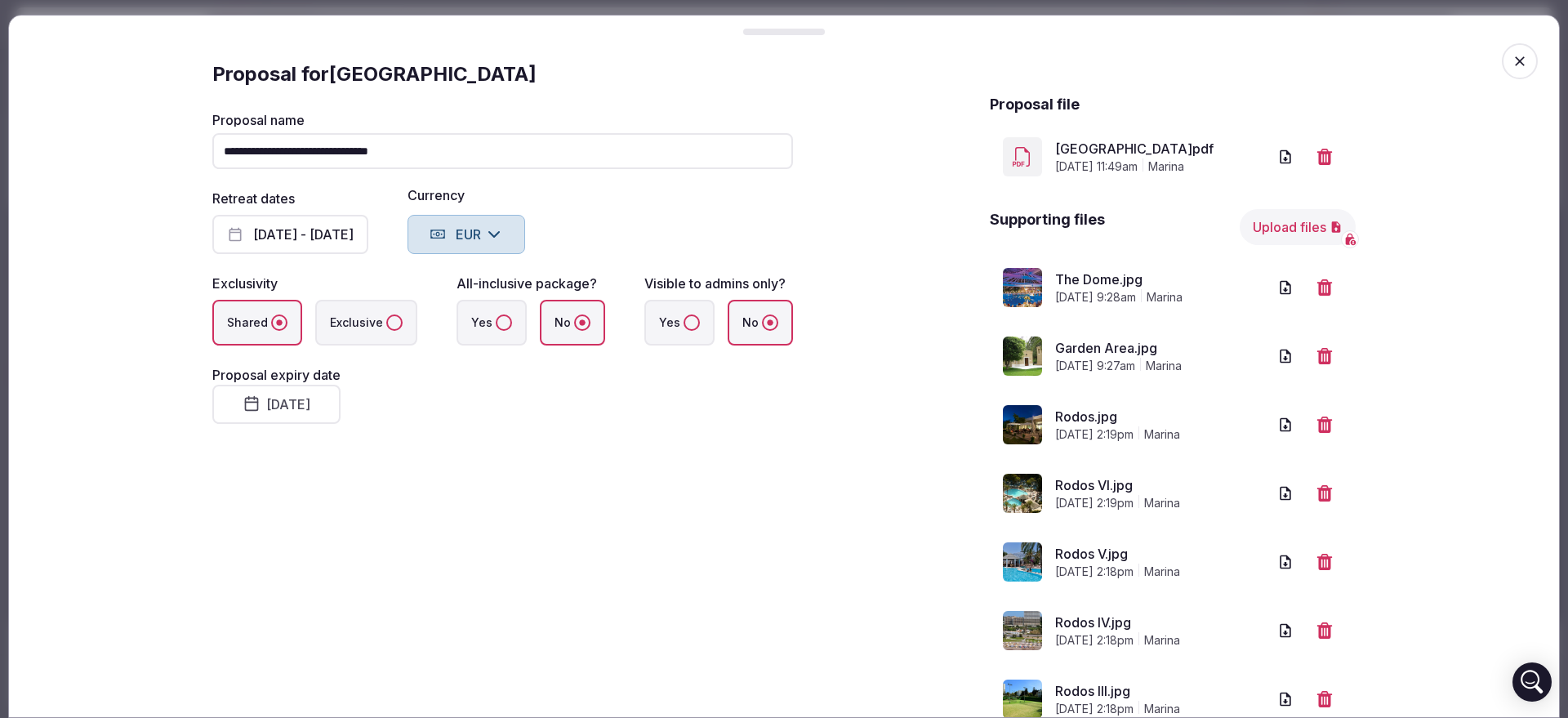
click at [1255, 230] on button "Upload files" at bounding box center [1298, 227] width 116 height 36
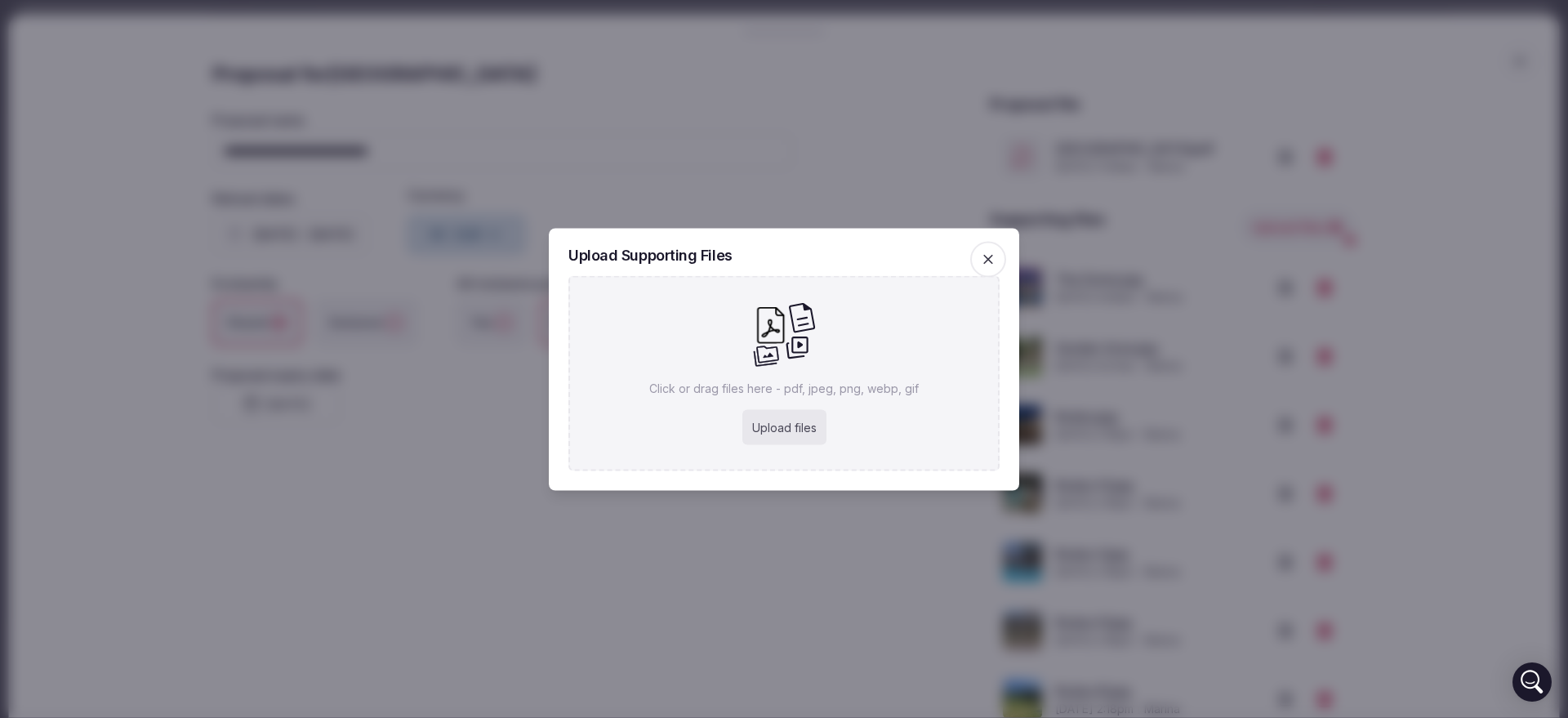
click at [803, 416] on div "Upload files" at bounding box center [784, 427] width 84 height 36
type input "**********"
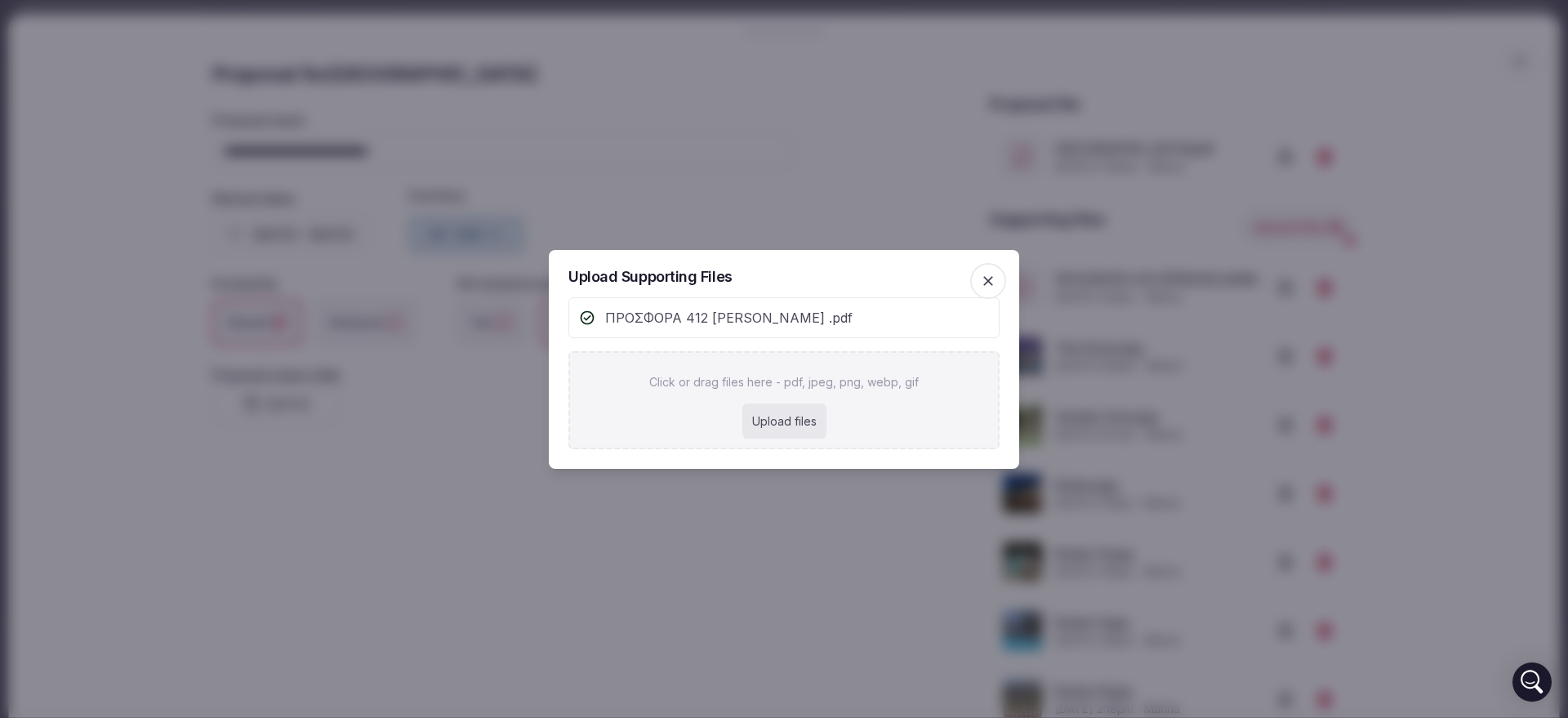
click at [941, 202] on div at bounding box center [784, 359] width 1568 height 718
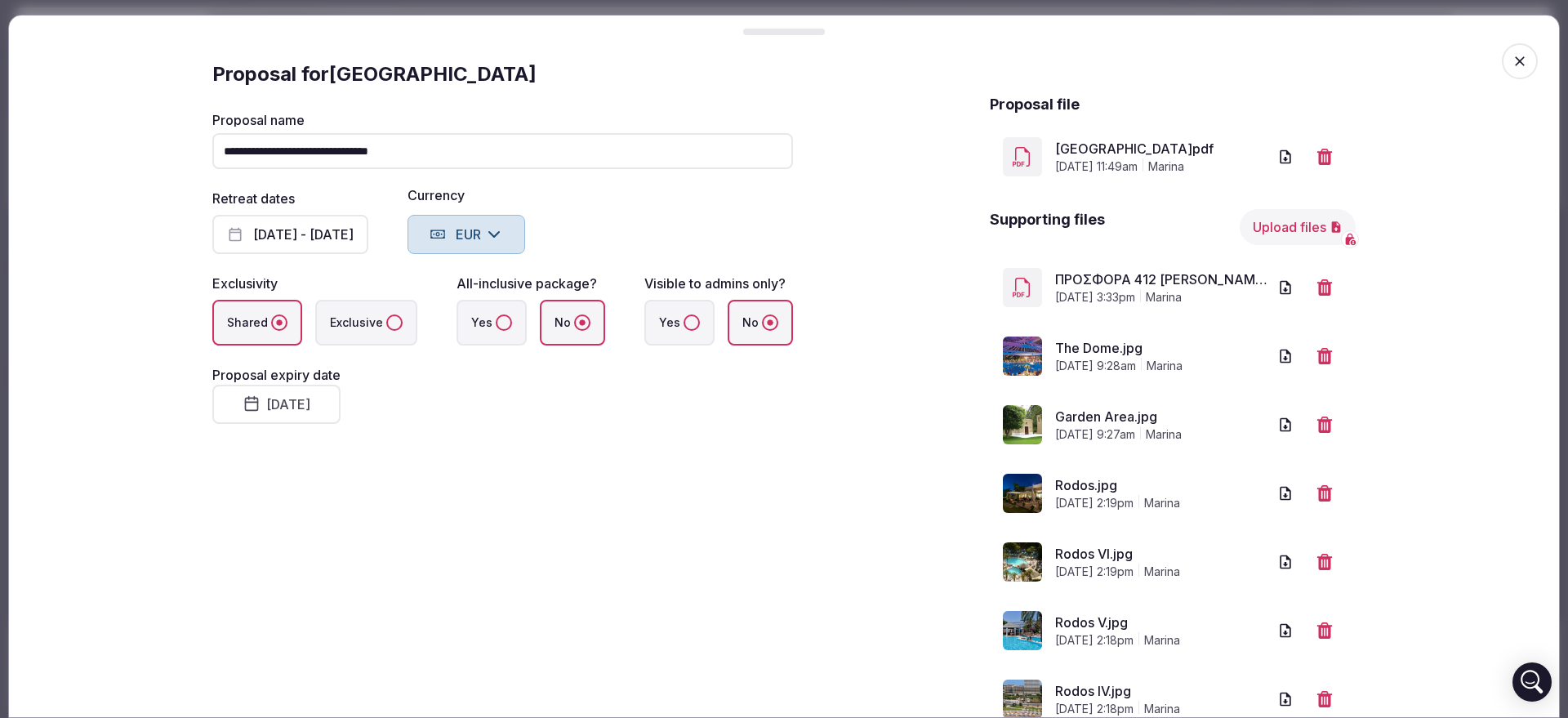
click at [1512, 57] on icon "button" at bounding box center [1520, 61] width 16 height 16
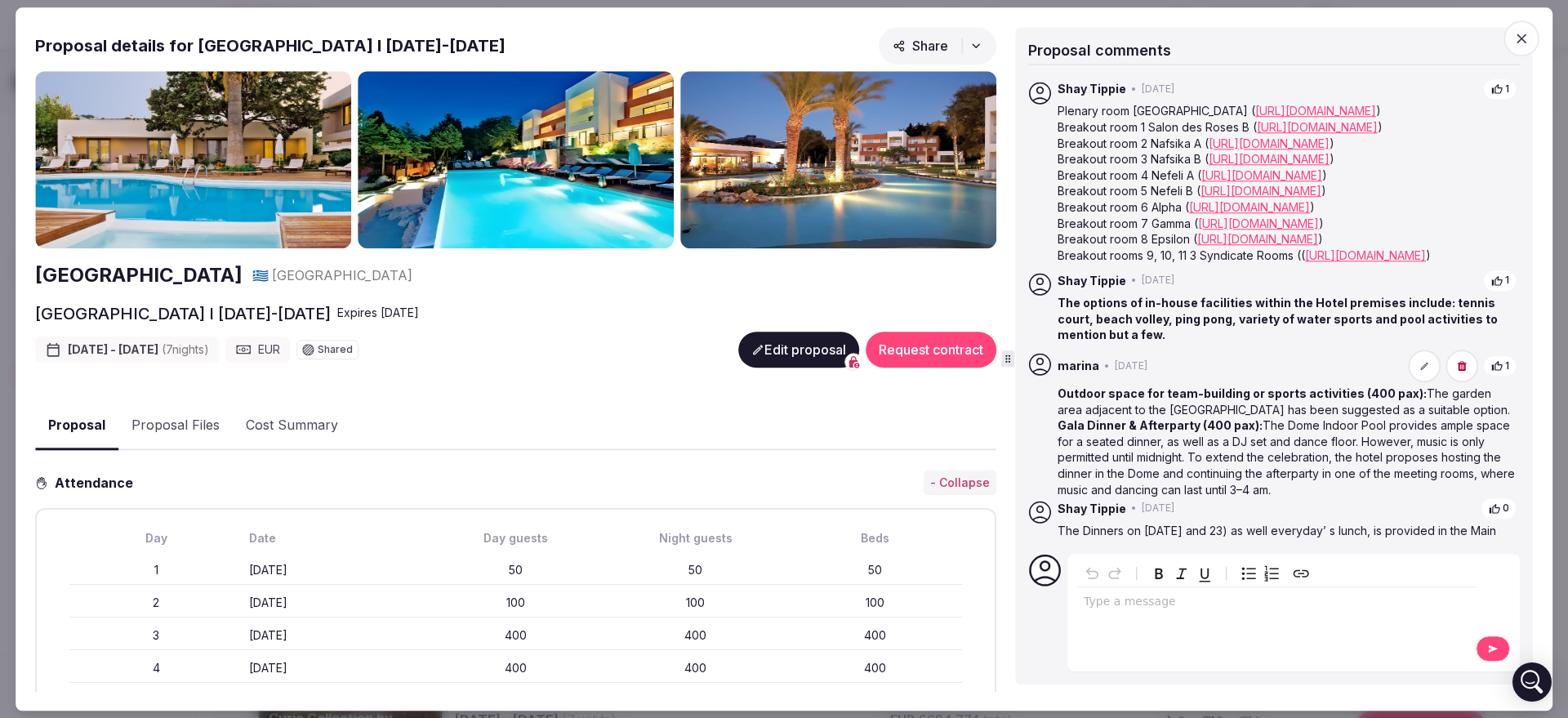
click at [1527, 42] on icon "button" at bounding box center [1522, 38] width 16 height 16
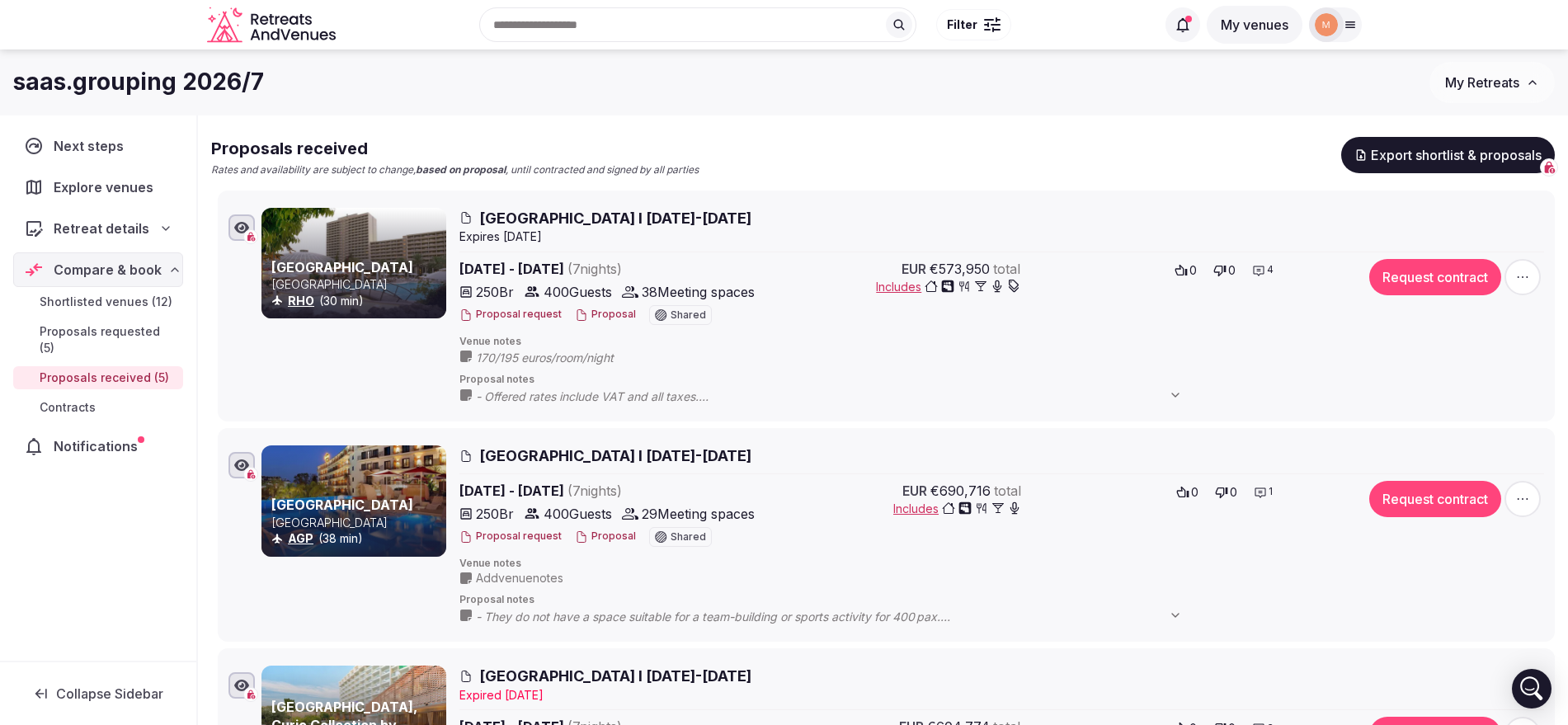
click at [1500, 76] on span "My Retreats" at bounding box center [1482, 83] width 74 height 16
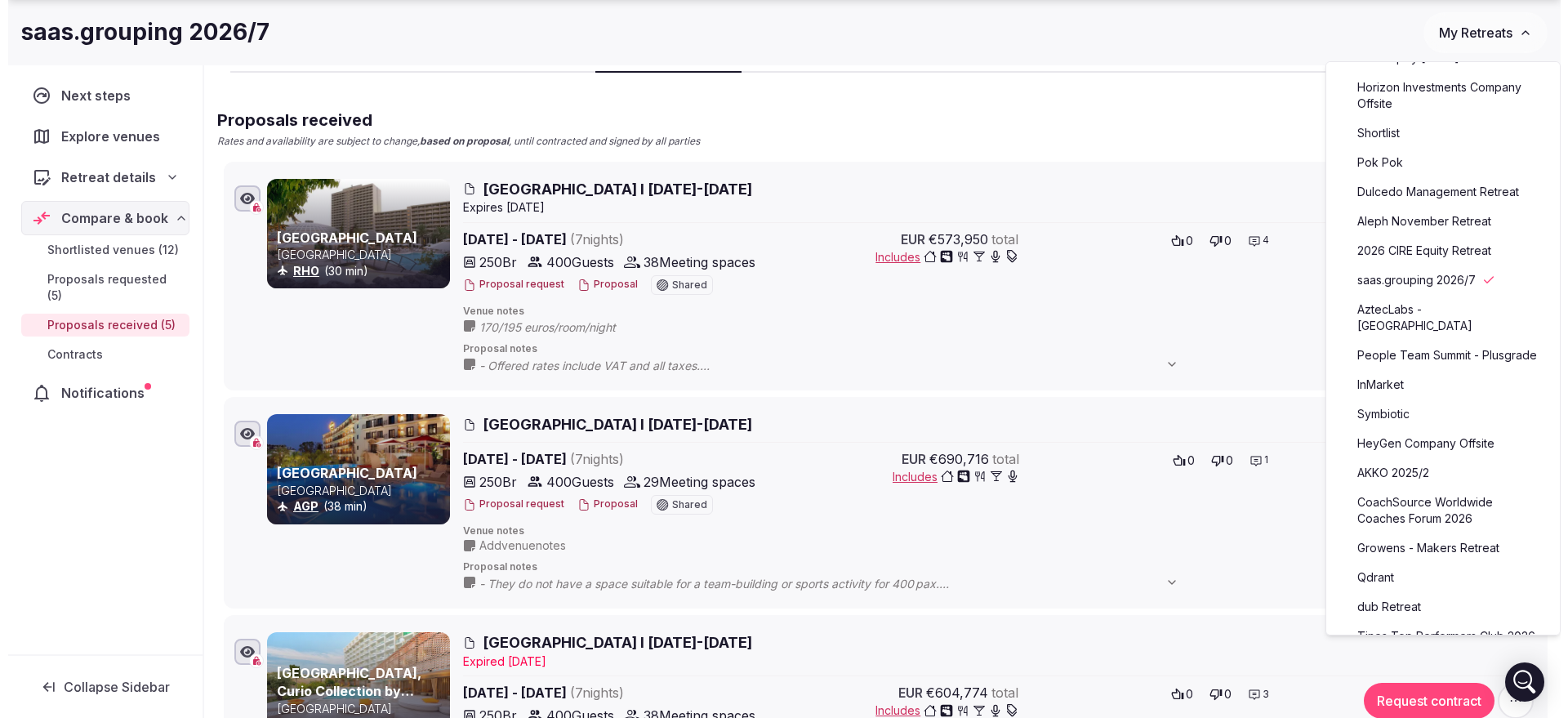
scroll to position [190, 0]
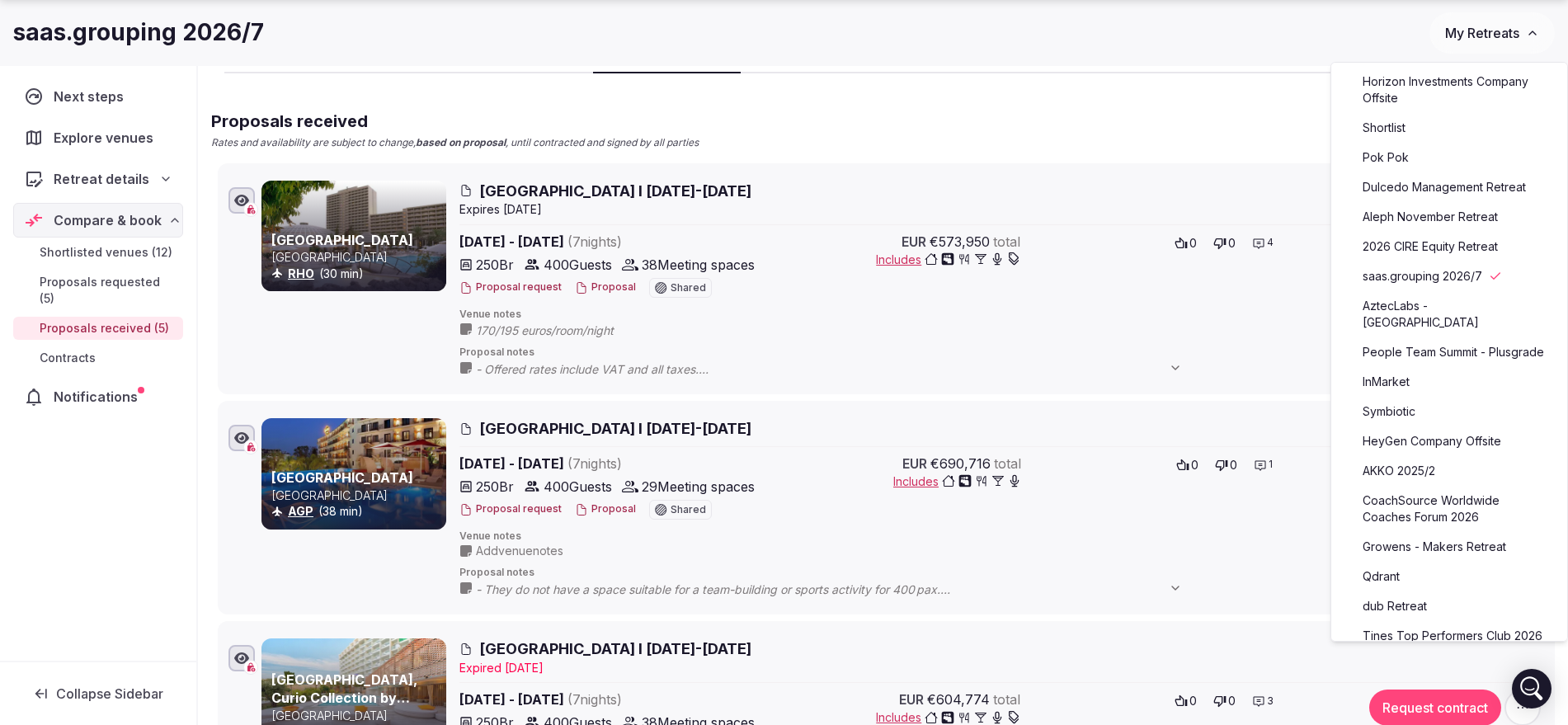
click at [1454, 530] on link "CoachSource Worldwide Coaches Forum 2026" at bounding box center [1449, 509] width 203 height 43
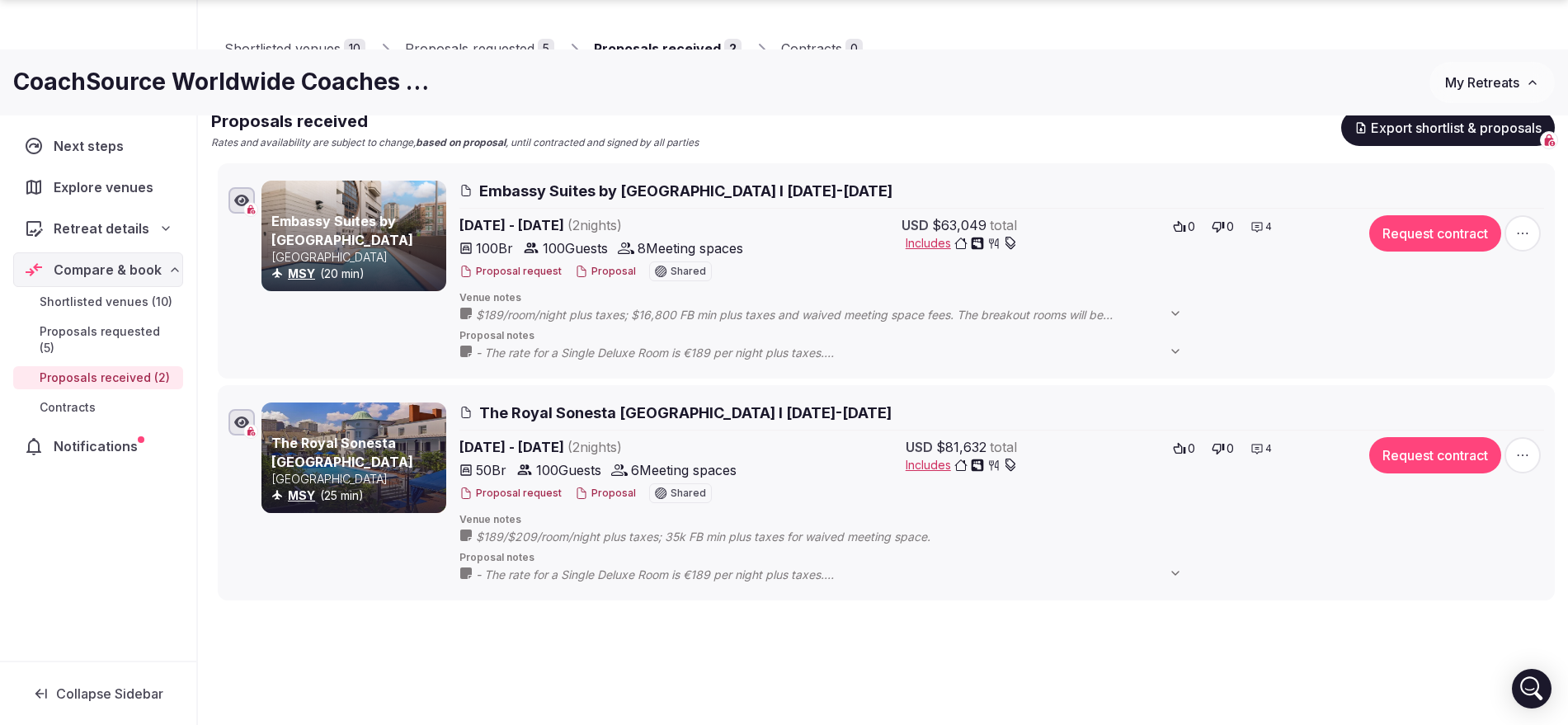
click at [610, 487] on button "Proposal" at bounding box center [605, 494] width 61 height 14
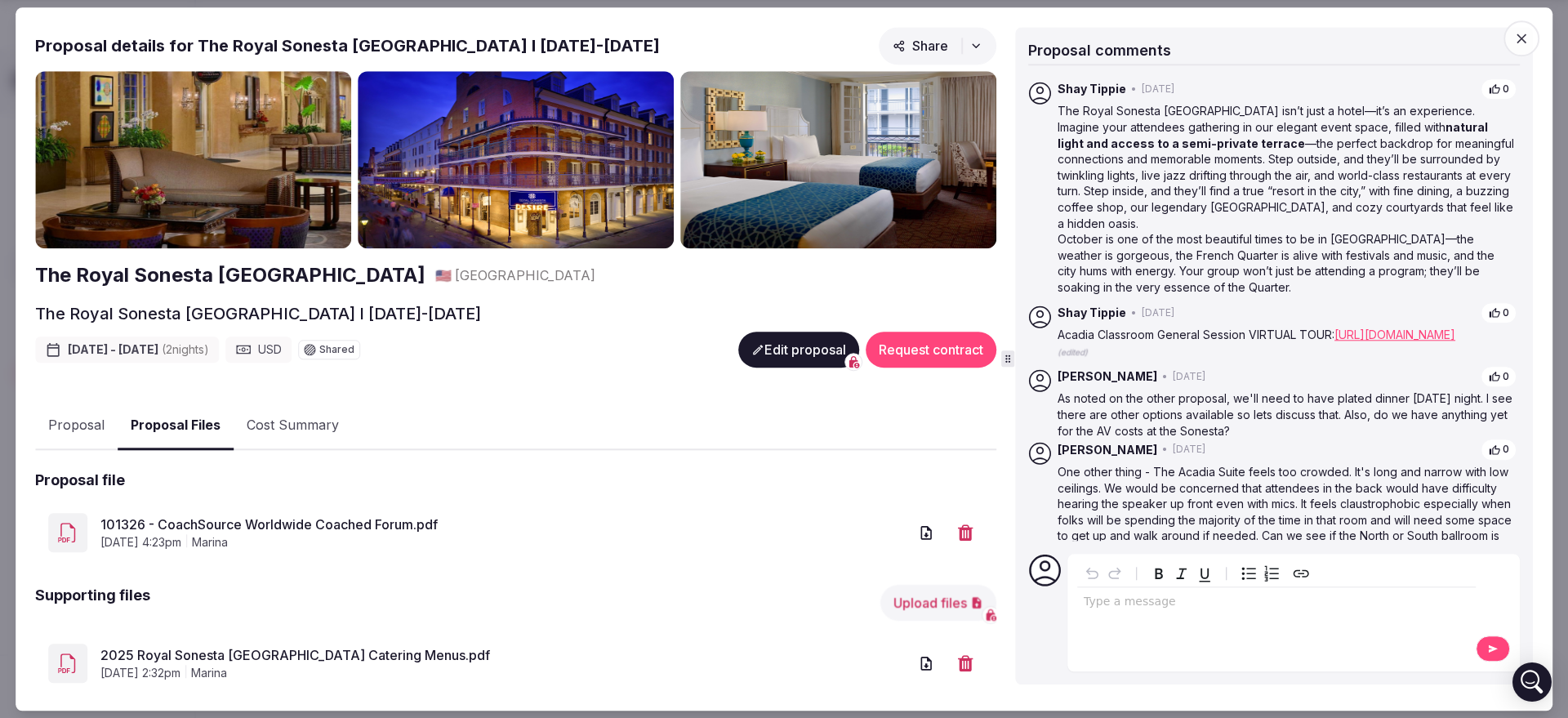
click at [157, 425] on button "Proposal Files" at bounding box center [175, 426] width 116 height 48
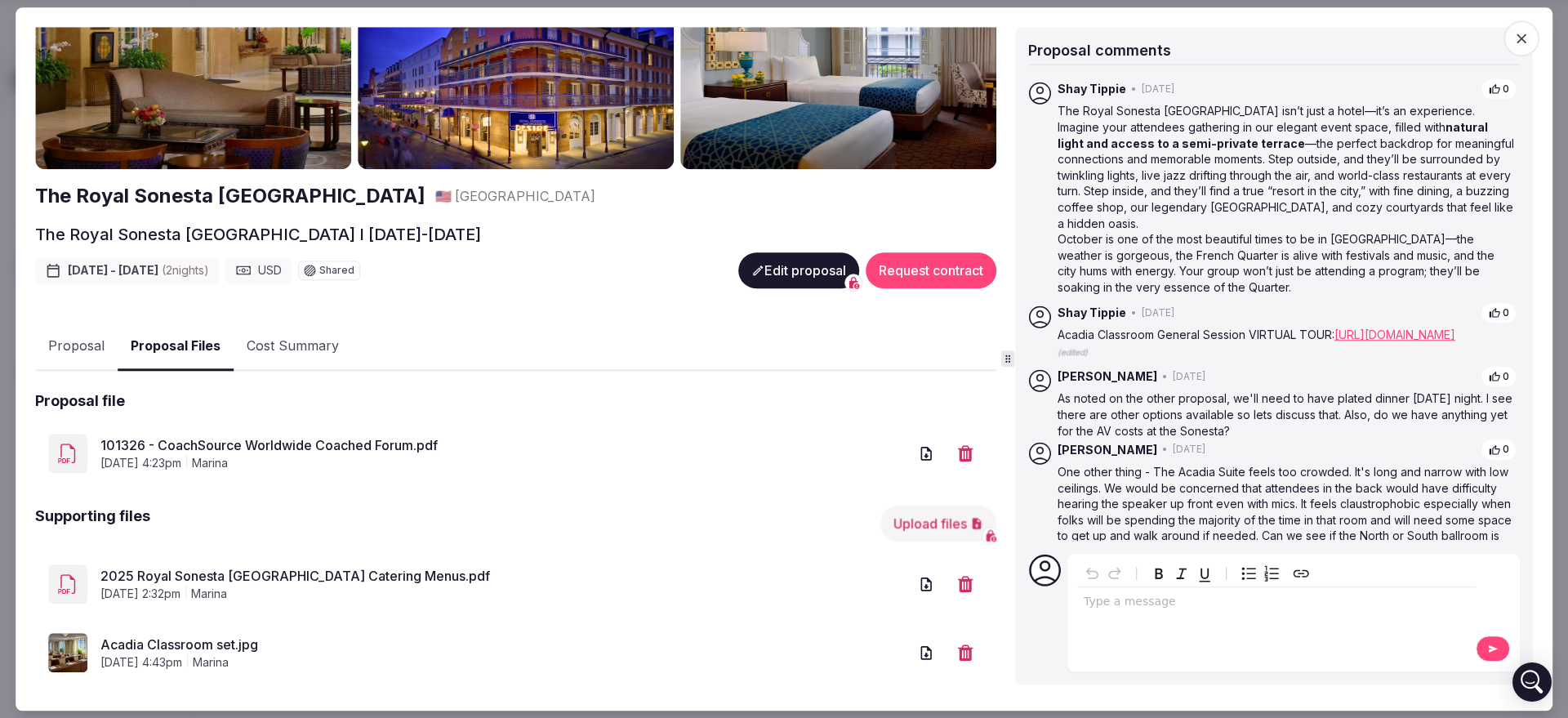
scroll to position [103, 0]
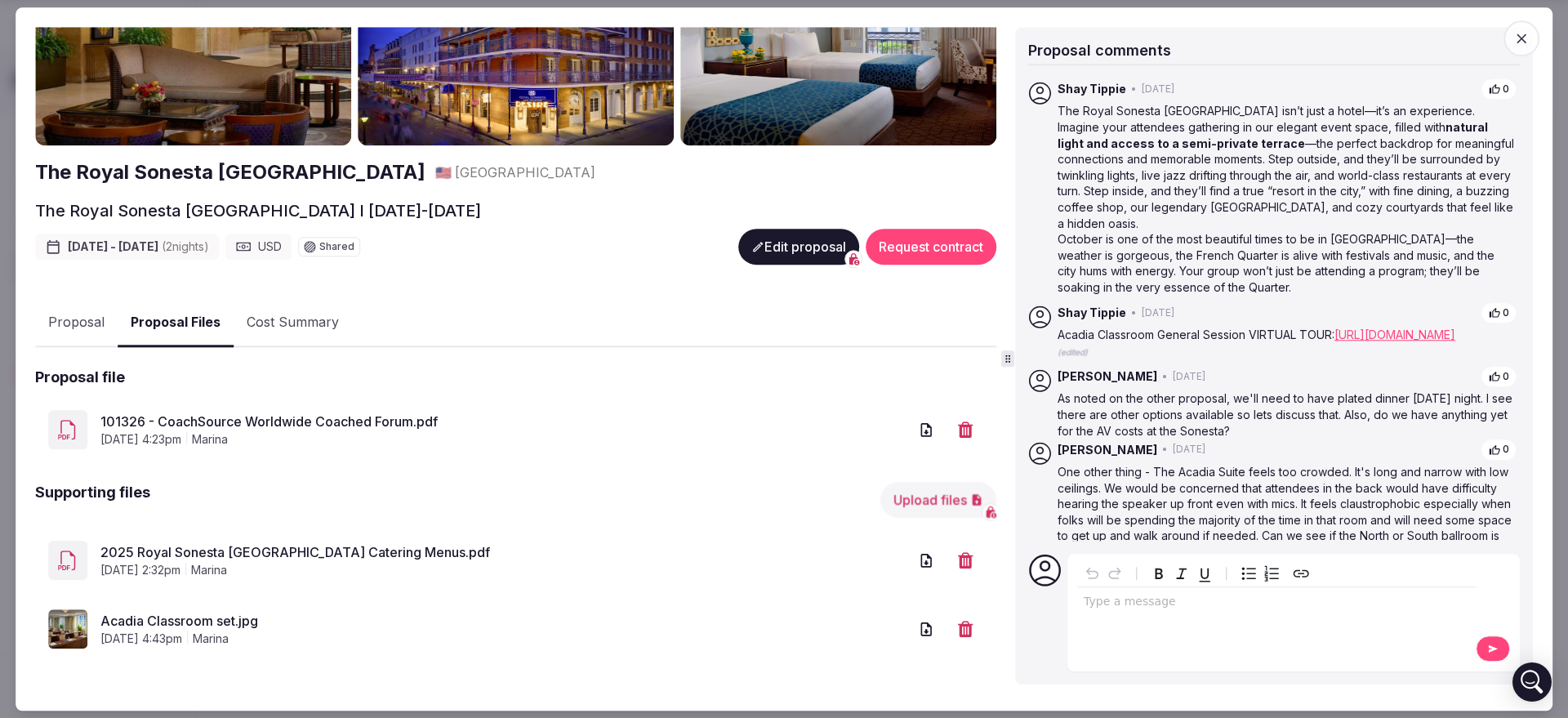
click at [919, 507] on button "Upload files" at bounding box center [939, 499] width 116 height 36
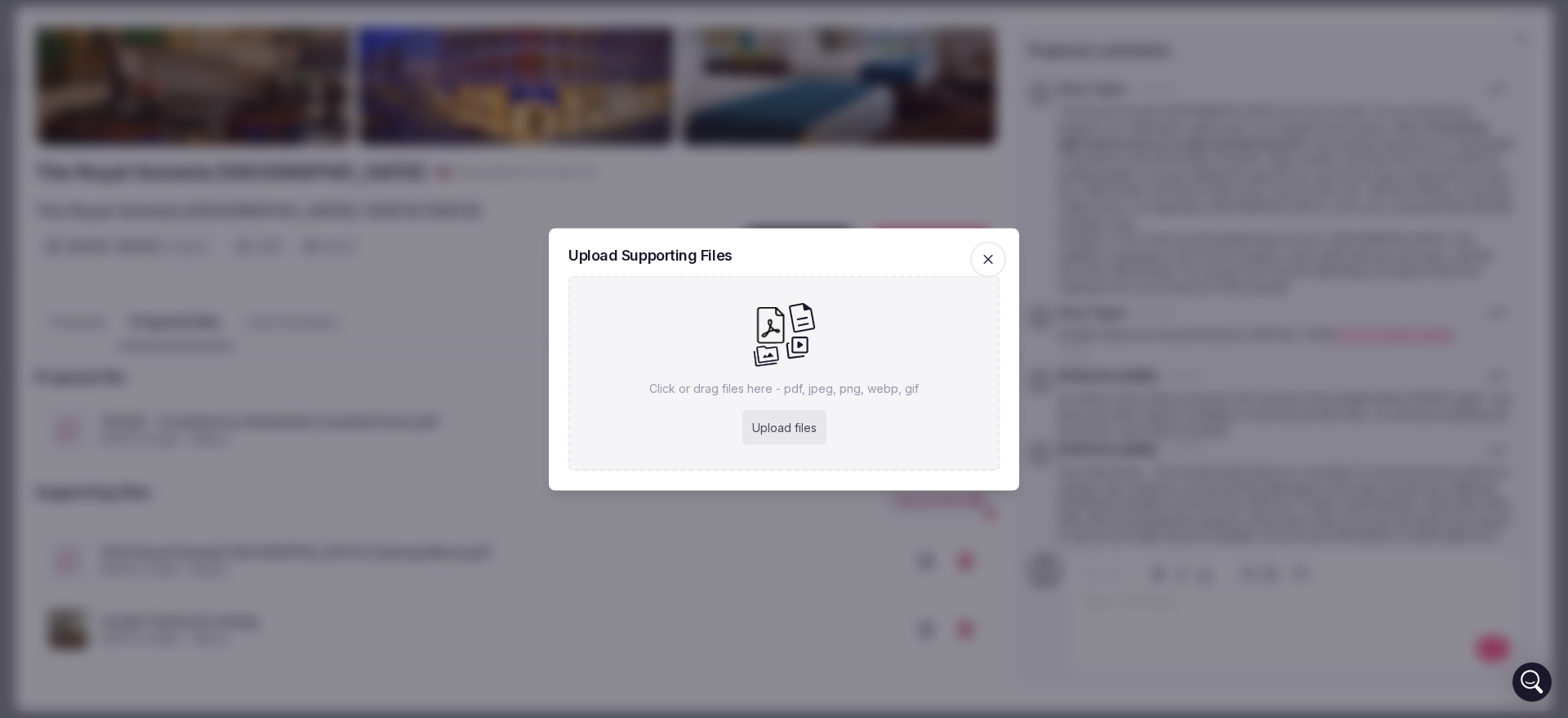
click at [770, 414] on div "Upload files" at bounding box center [784, 427] width 84 height 36
type input "**********"
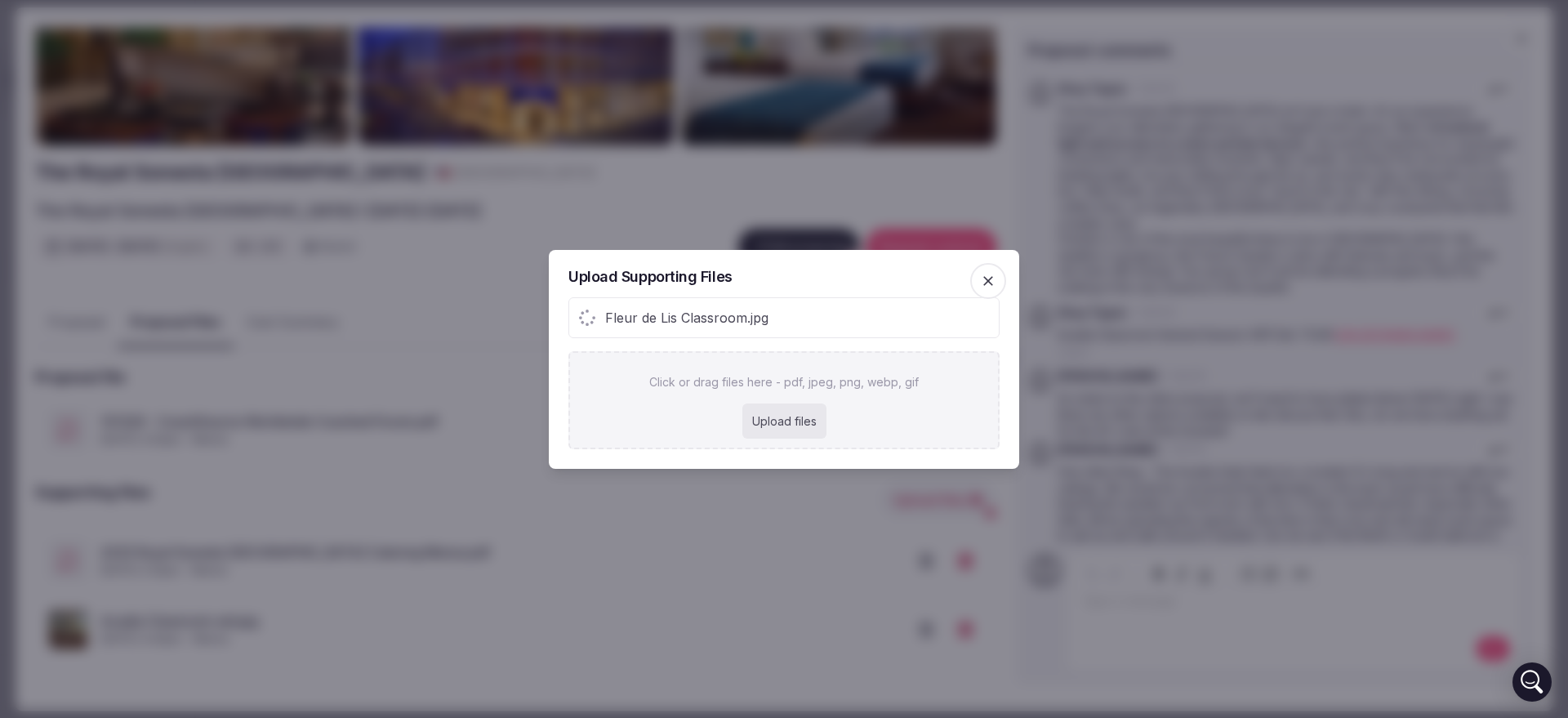
click at [328, 442] on div at bounding box center [784, 359] width 1568 height 718
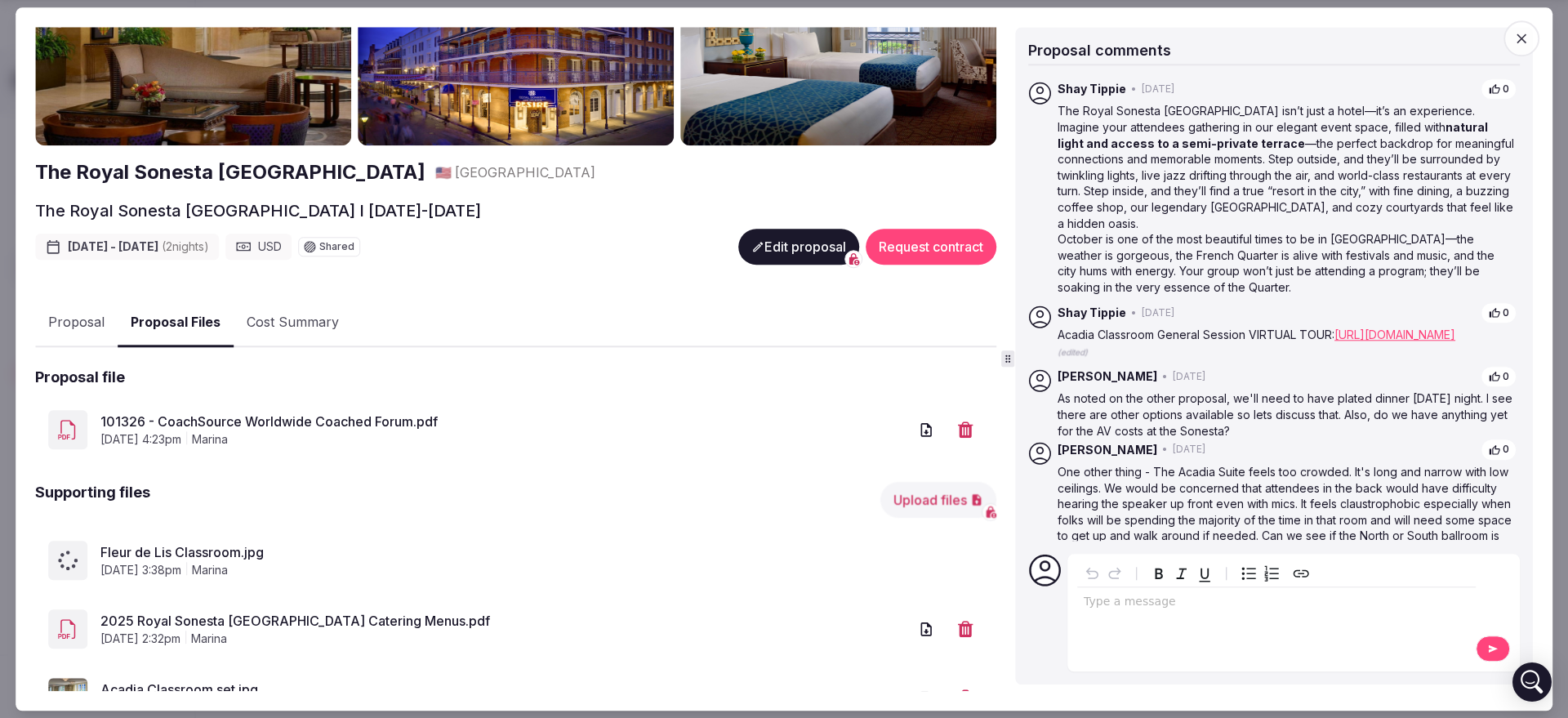
click at [912, 501] on button "Upload files" at bounding box center [939, 499] width 116 height 36
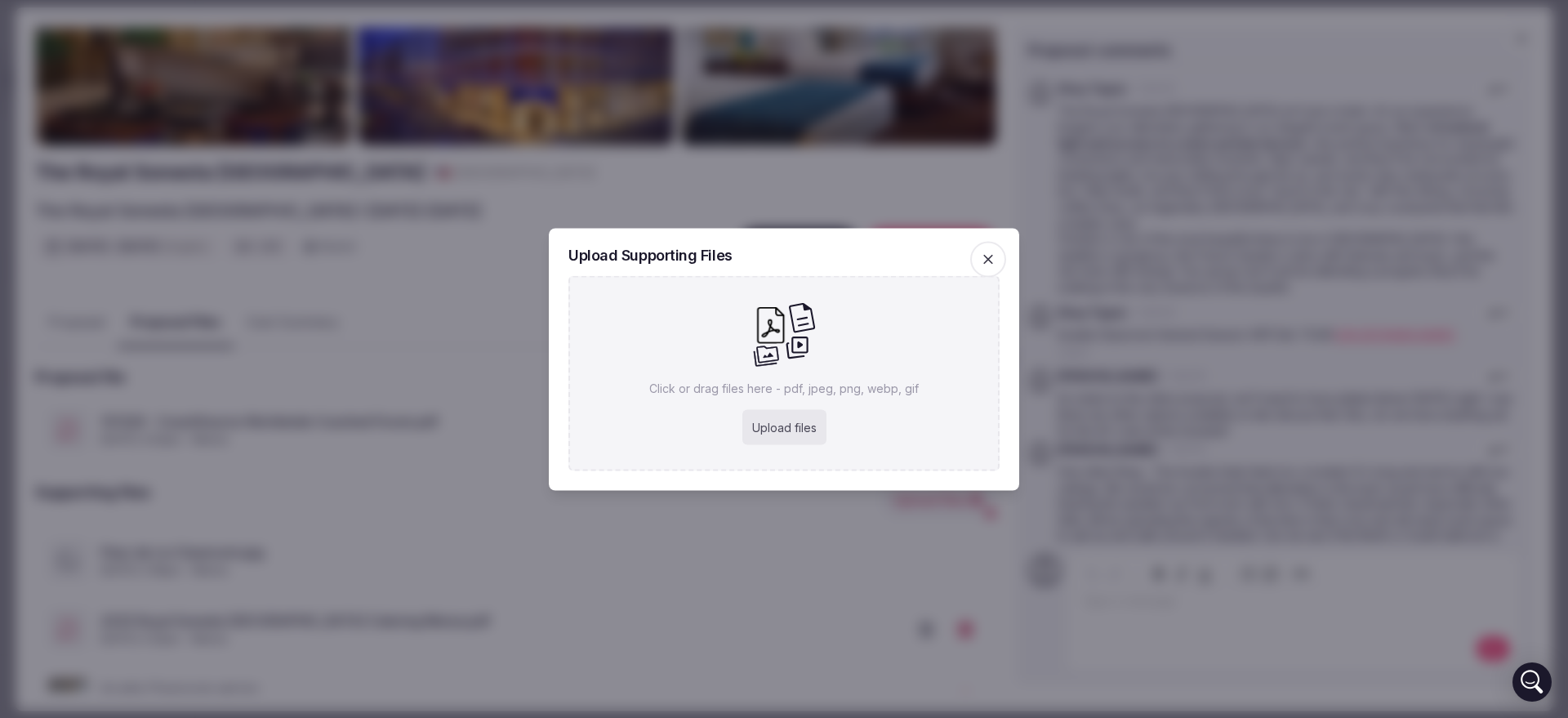
click at [774, 409] on div "Upload files" at bounding box center [784, 427] width 84 height 36
type input "**********"
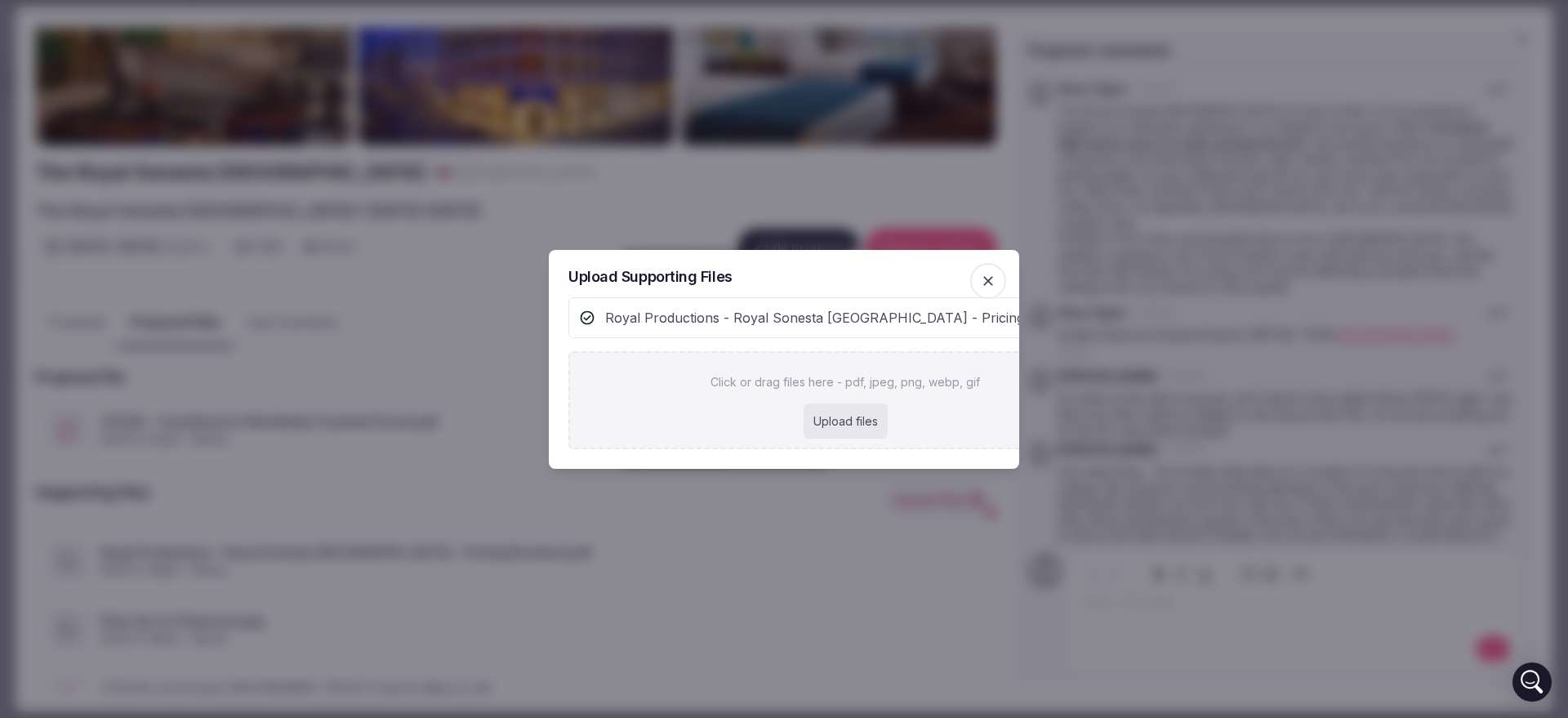
click at [412, 439] on div at bounding box center [784, 359] width 1568 height 718
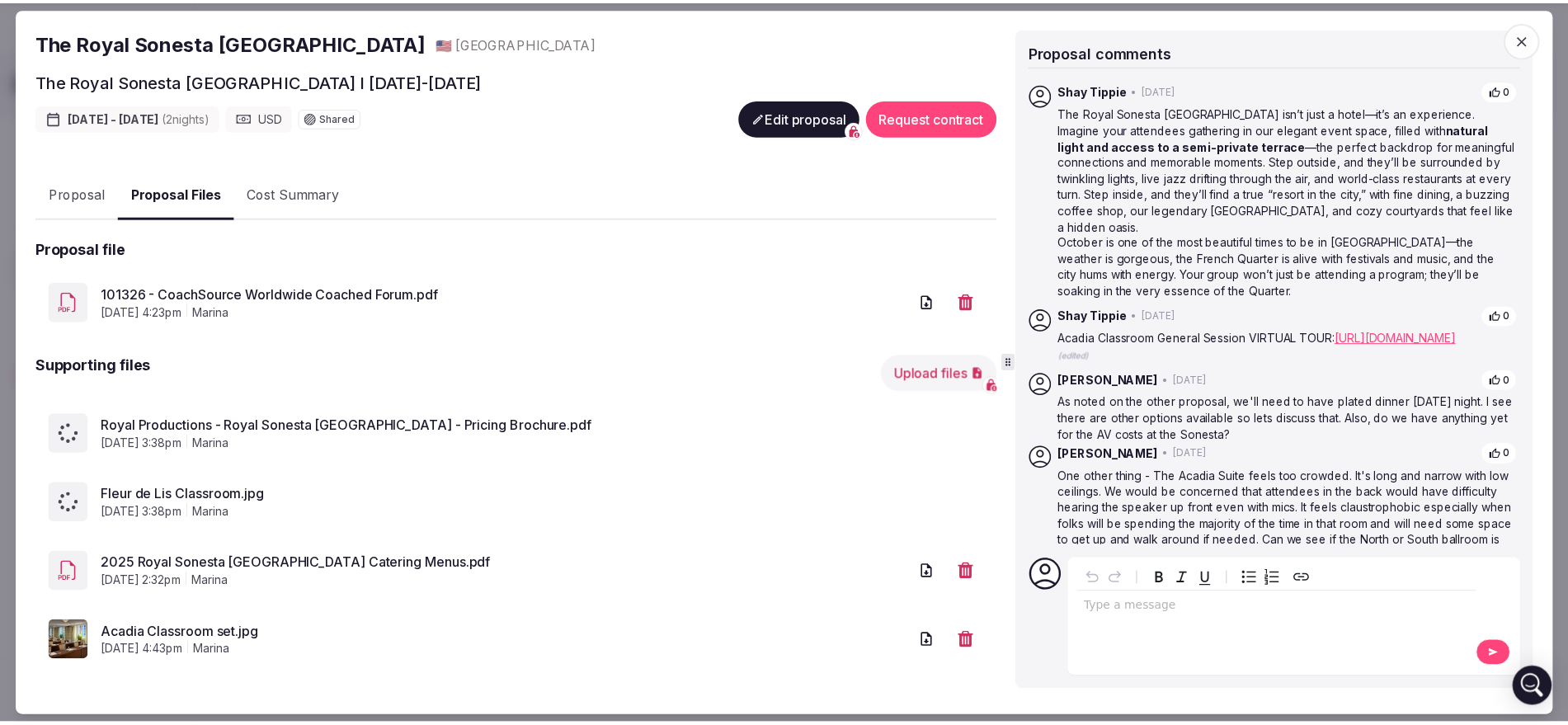
scroll to position [242, 0]
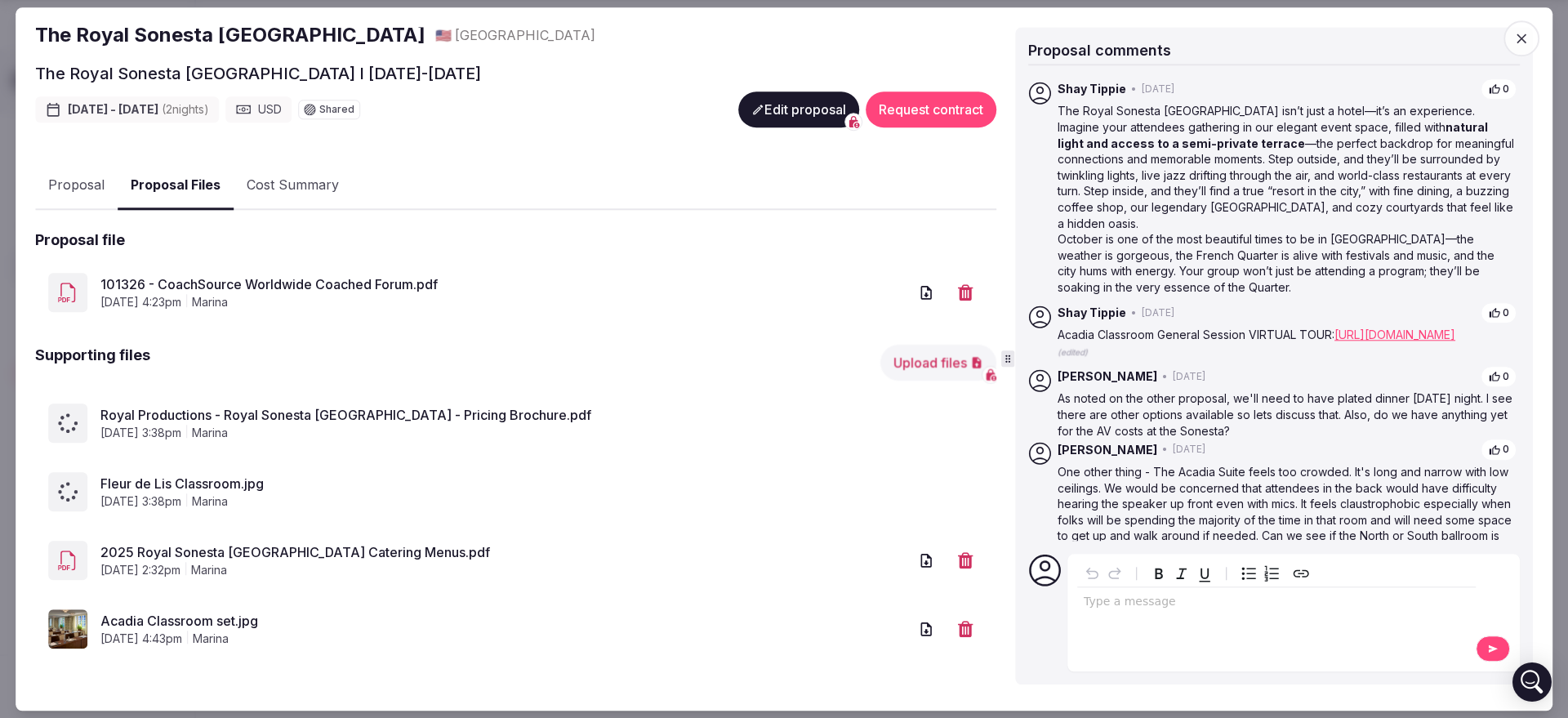
click at [197, 614] on link "Acadia Classroom set.jpg" at bounding box center [504, 620] width 808 height 20
click at [1517, 38] on icon "button" at bounding box center [1522, 38] width 16 height 16
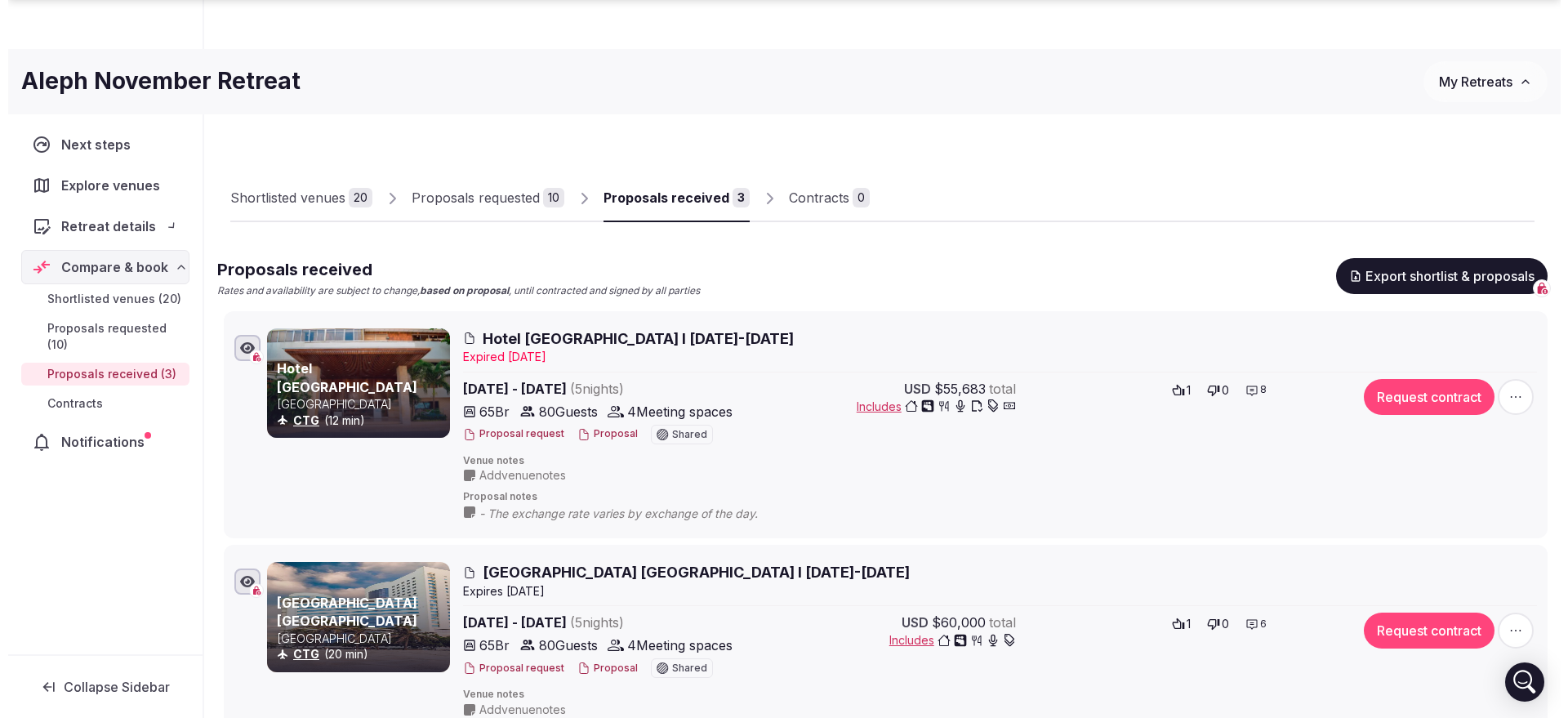
scroll to position [61, 0]
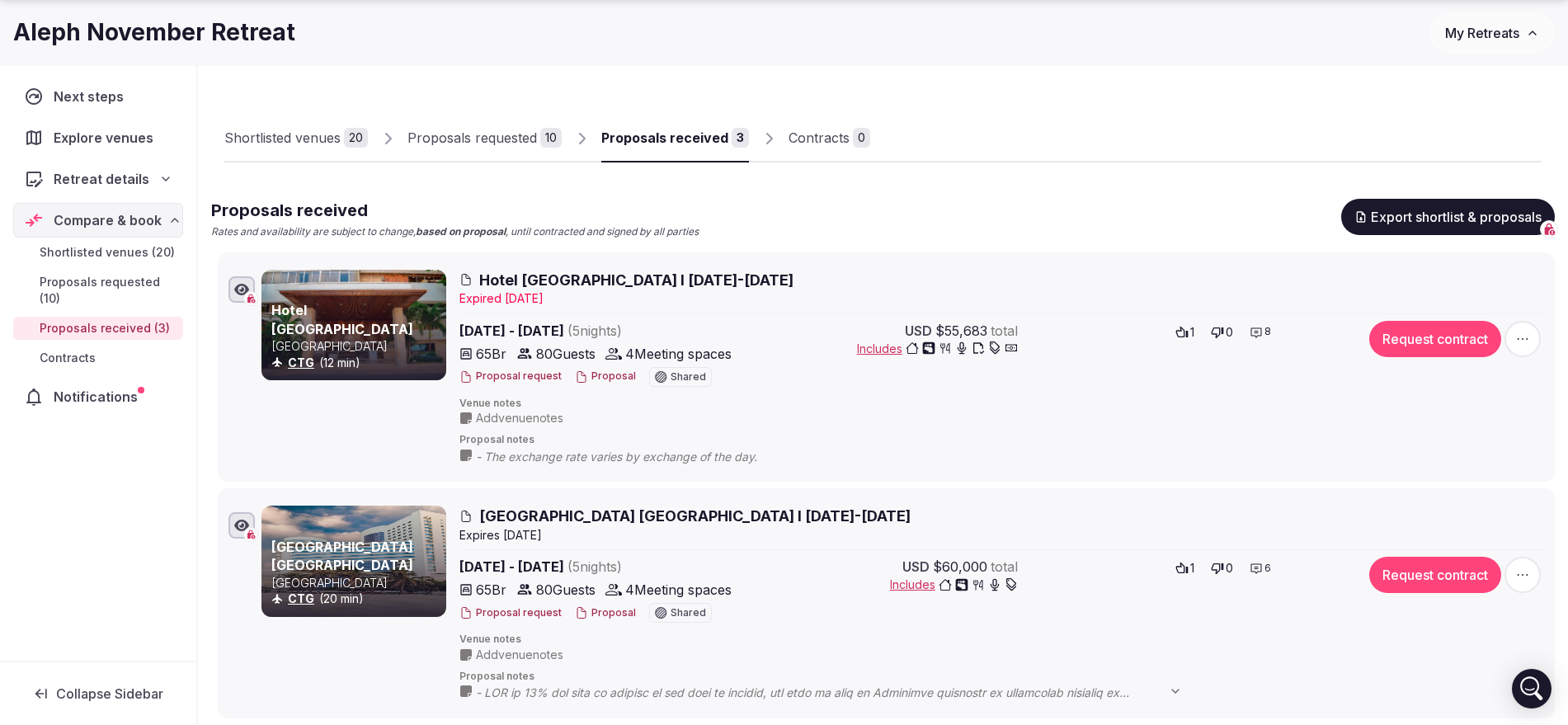
click at [618, 380] on button "Proposal" at bounding box center [605, 377] width 61 height 14
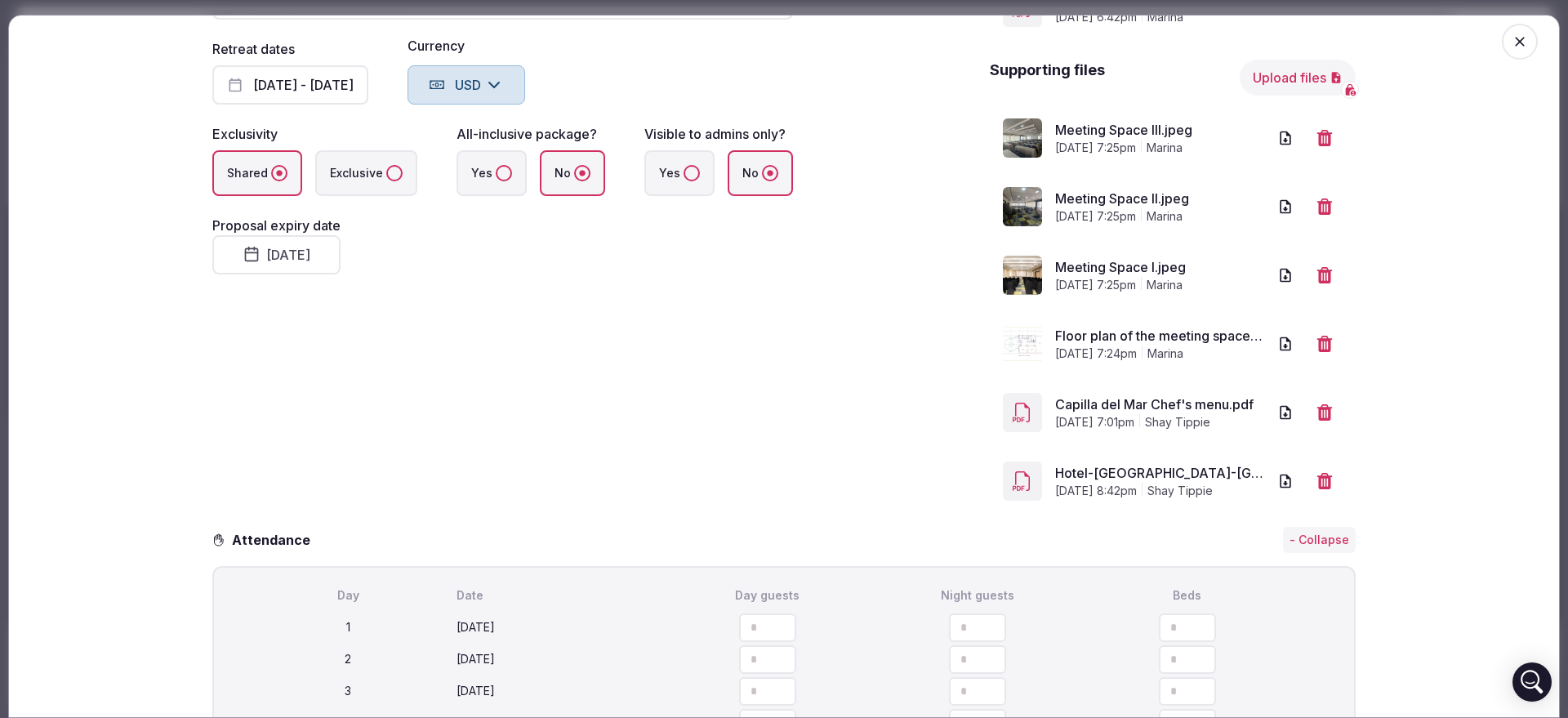
scroll to position [140, 0]
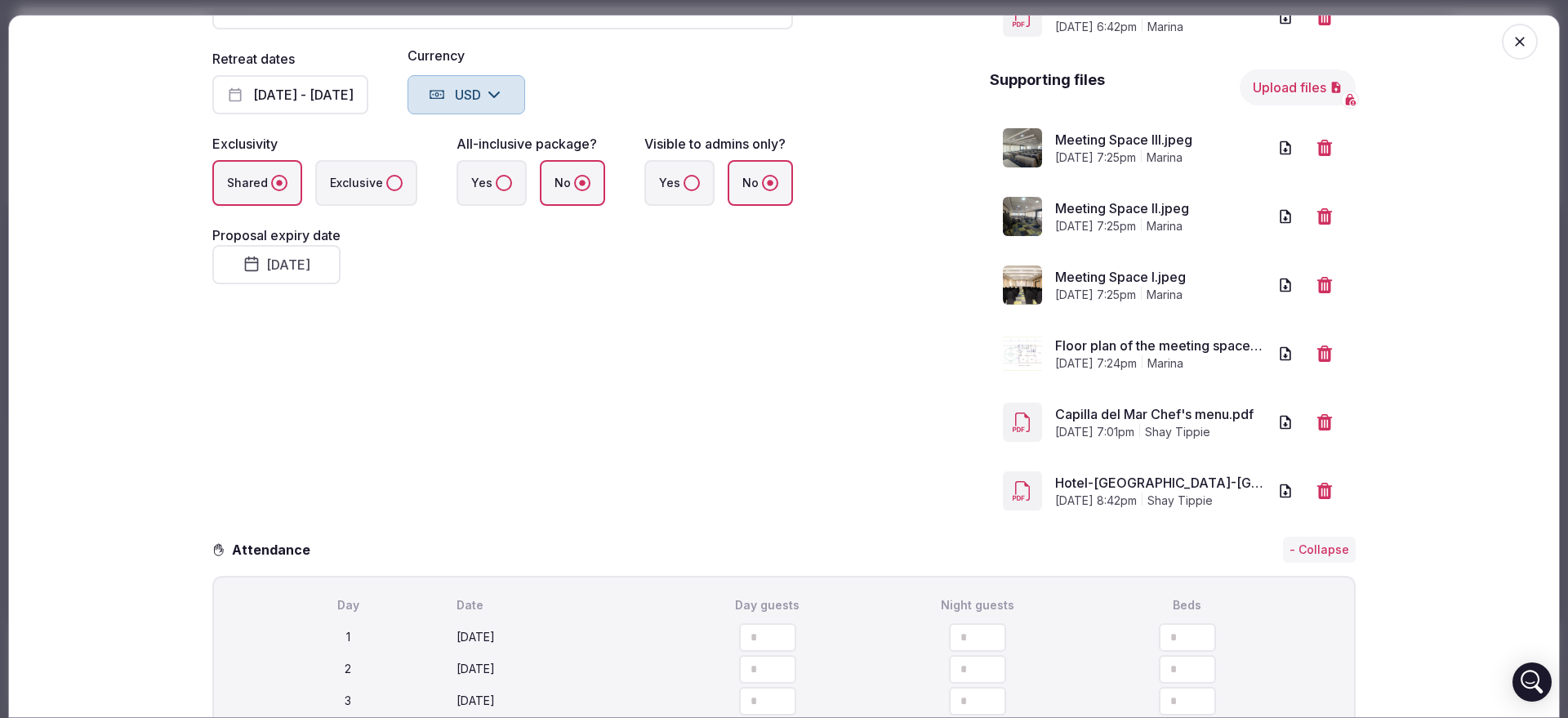
click at [340, 246] on button "September 12th, 2025" at bounding box center [276, 265] width 128 height 39
click at [348, 455] on button "18" at bounding box center [349, 451] width 23 height 24
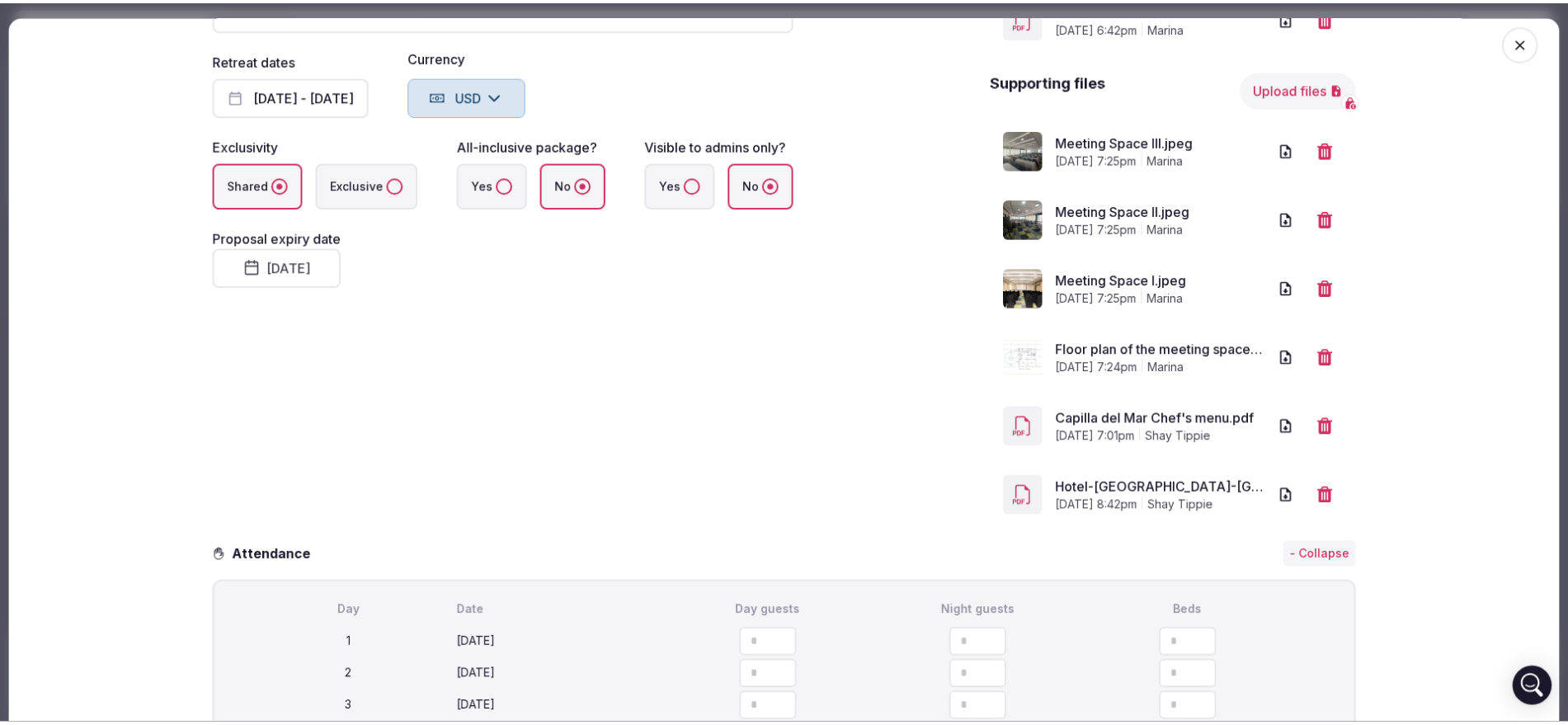
scroll to position [519, 0]
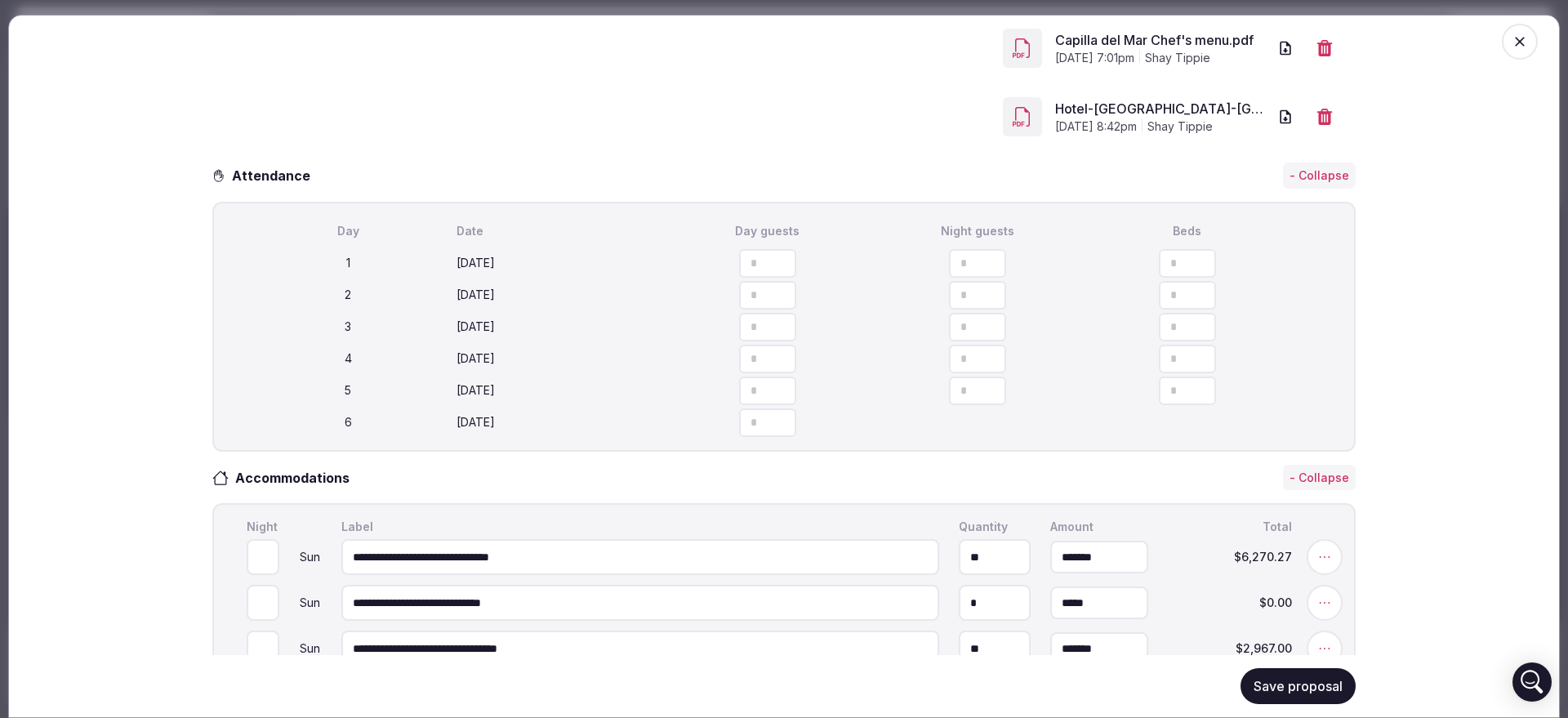
click at [1315, 680] on button "Save proposal" at bounding box center [1299, 686] width 116 height 36
click at [1512, 48] on icon "button" at bounding box center [1520, 42] width 16 height 16
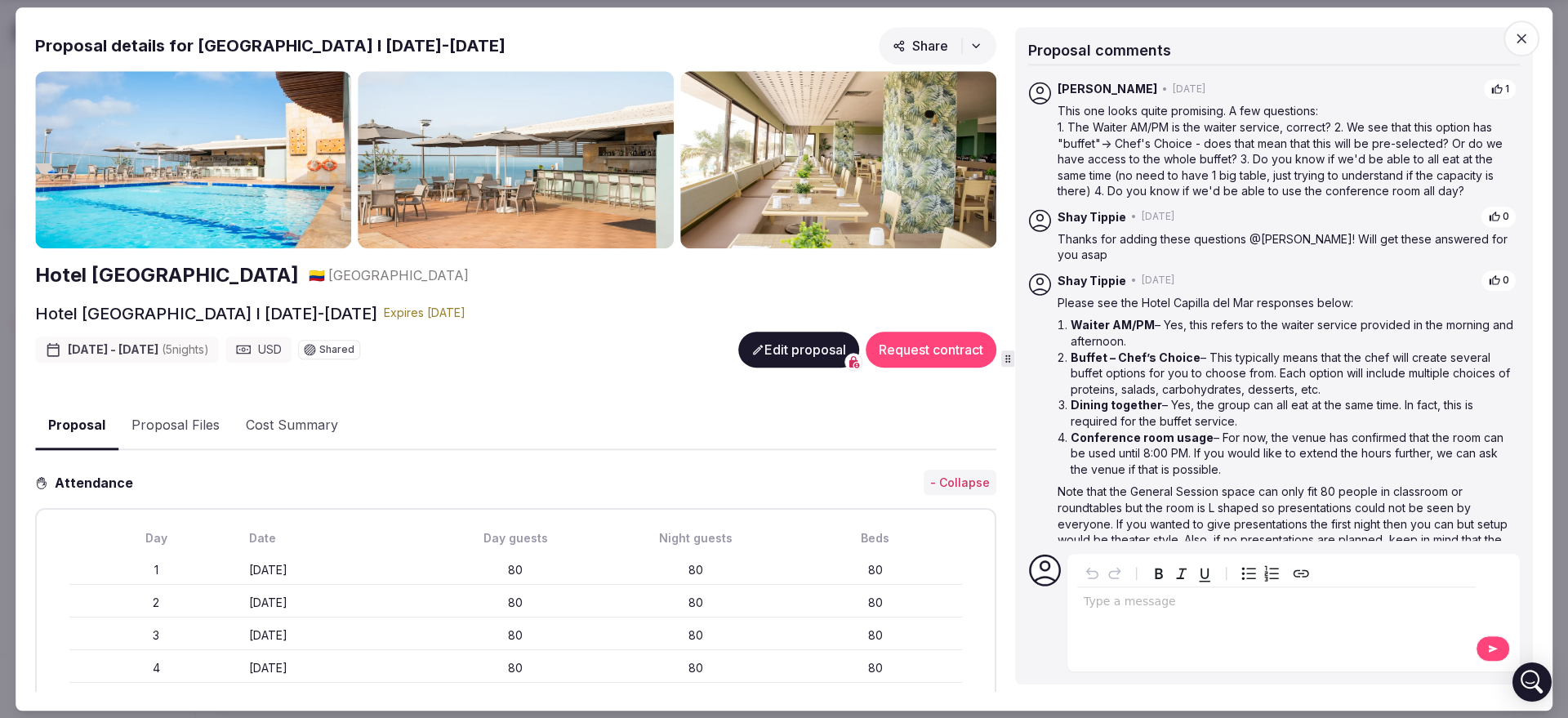
click at [1514, 45] on icon "button" at bounding box center [1522, 38] width 16 height 16
